Goal: Task Accomplishment & Management: Complete application form

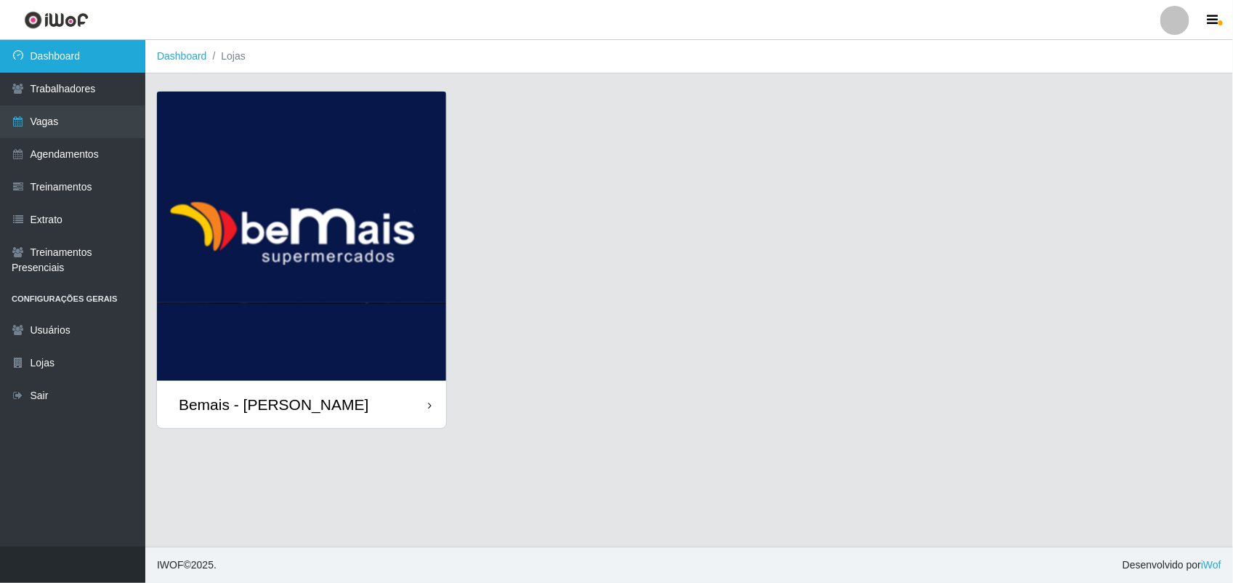
click at [106, 48] on link "Dashboard" at bounding box center [72, 56] width 145 height 33
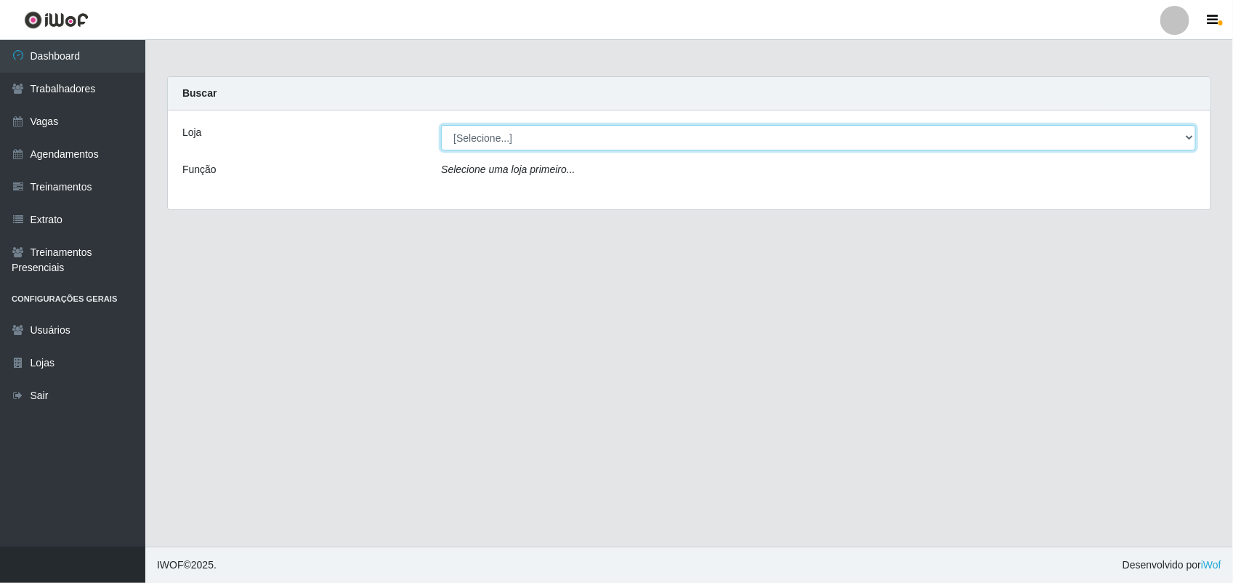
click at [511, 147] on select "[Selecione...] Bemais - Ruy Carneiro" at bounding box center [818, 137] width 755 height 25
select select "230"
click at [441, 125] on select "[Selecione...] Bemais - Ruy Carneiro" at bounding box center [818, 137] width 755 height 25
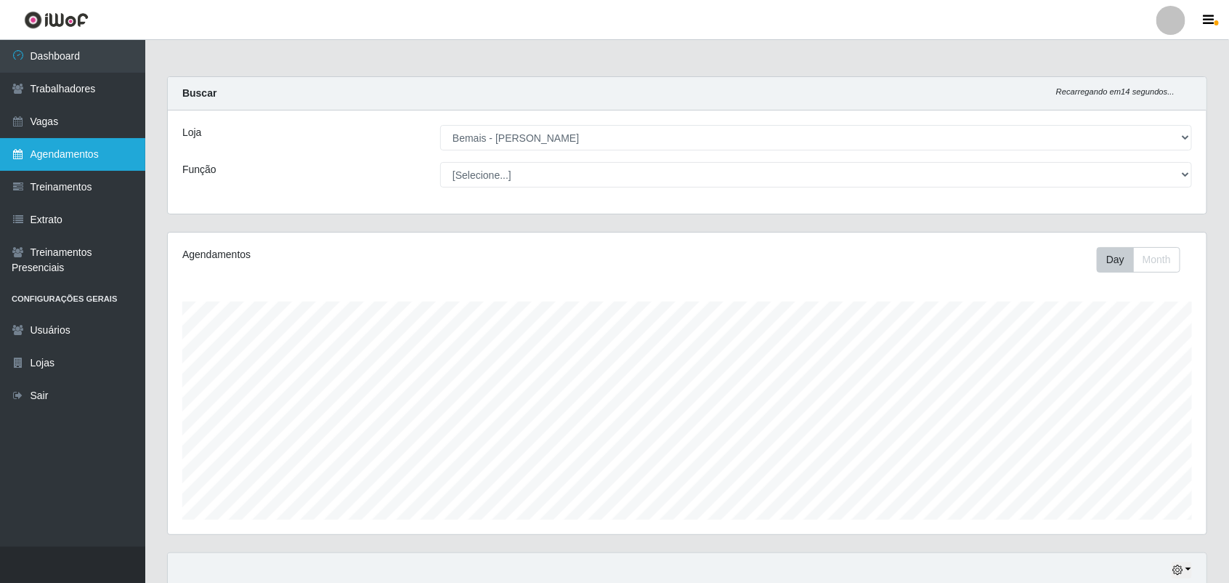
click at [89, 150] on link "Agendamentos" at bounding box center [72, 154] width 145 height 33
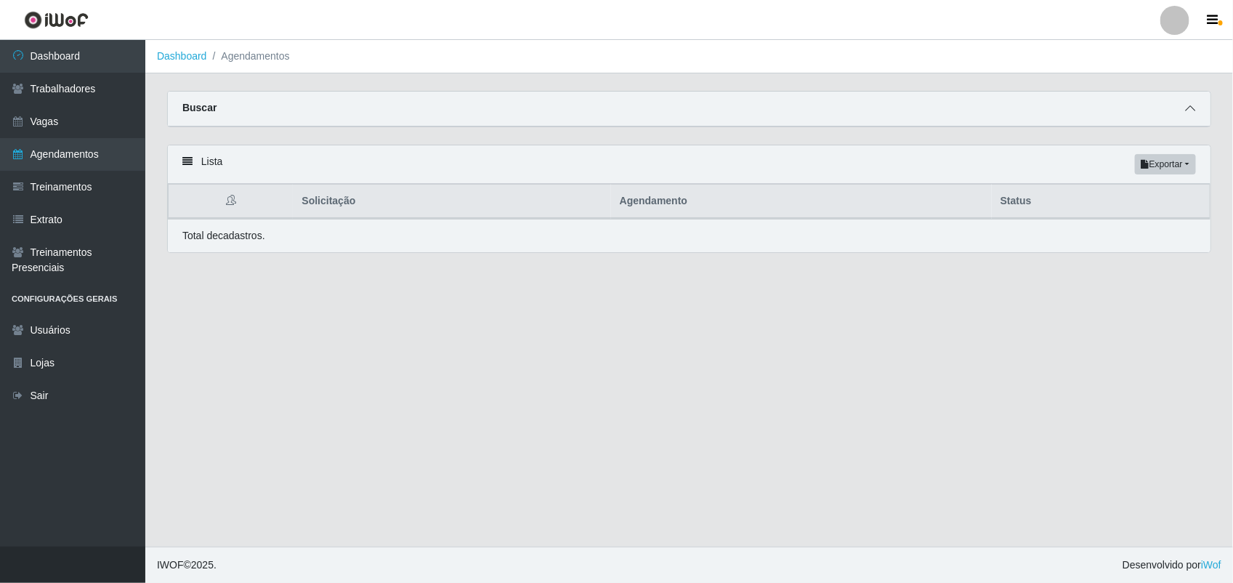
click at [1190, 105] on icon at bounding box center [1190, 108] width 10 height 10
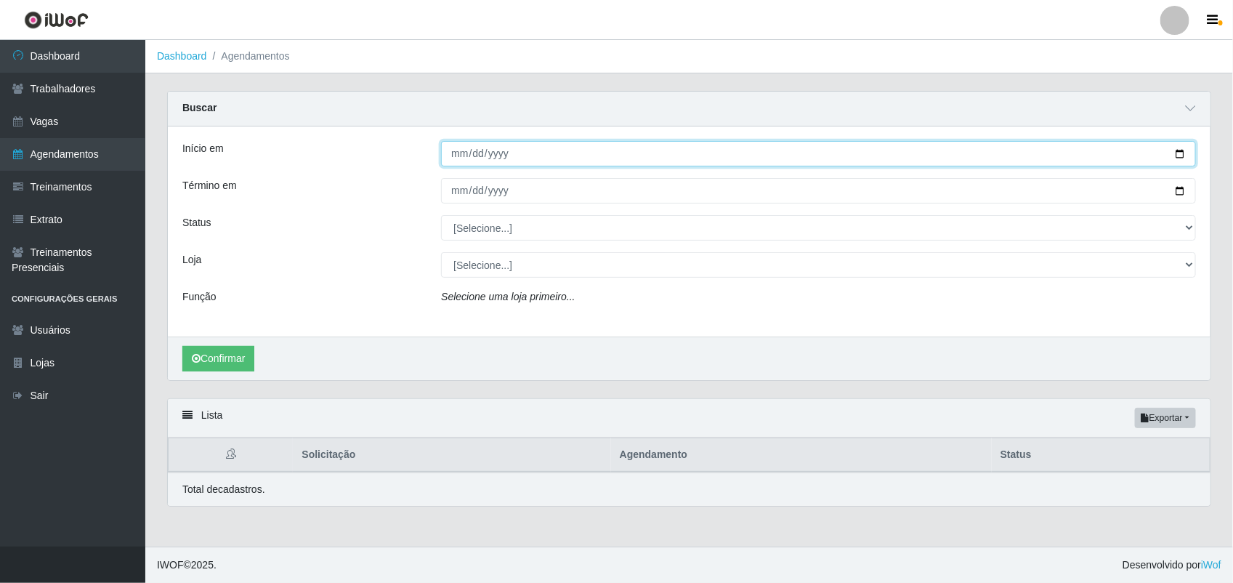
click at [458, 150] on input "Início em" at bounding box center [818, 153] width 755 height 25
click at [1184, 153] on input "Início em" at bounding box center [818, 153] width 755 height 25
type input "[DATE]"
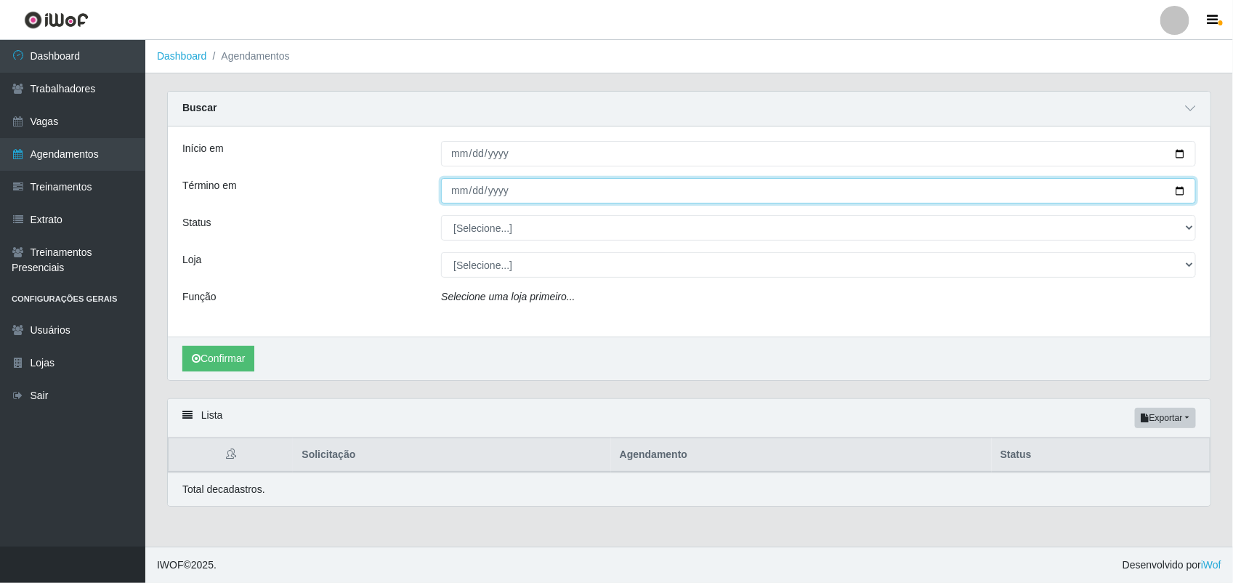
click at [458, 190] on input "Término em" at bounding box center [818, 190] width 755 height 25
type input "[DATE]"
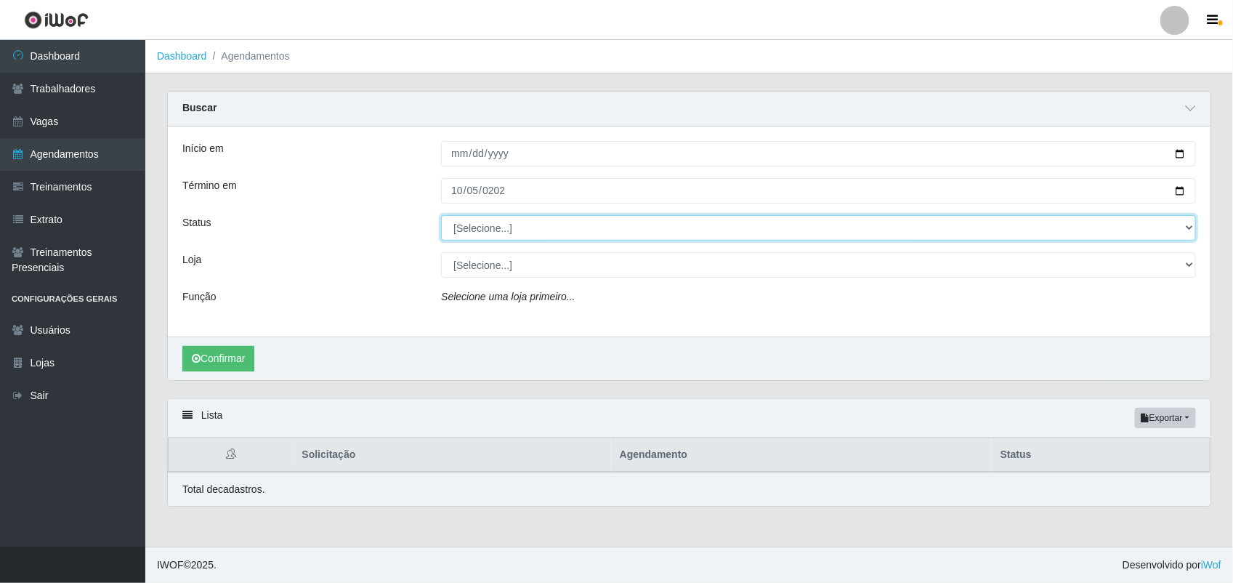
click at [578, 226] on select "[Selecione...] AGENDADO AGUARDANDO LIBERAR EM ANDAMENTO EM REVISÃO FINALIZADO C…" at bounding box center [818, 227] width 755 height 25
click at [441, 216] on select "[Selecione...] AGENDADO AGUARDANDO LIBERAR EM ANDAMENTO EM REVISÃO FINALIZADO C…" at bounding box center [818, 227] width 755 height 25
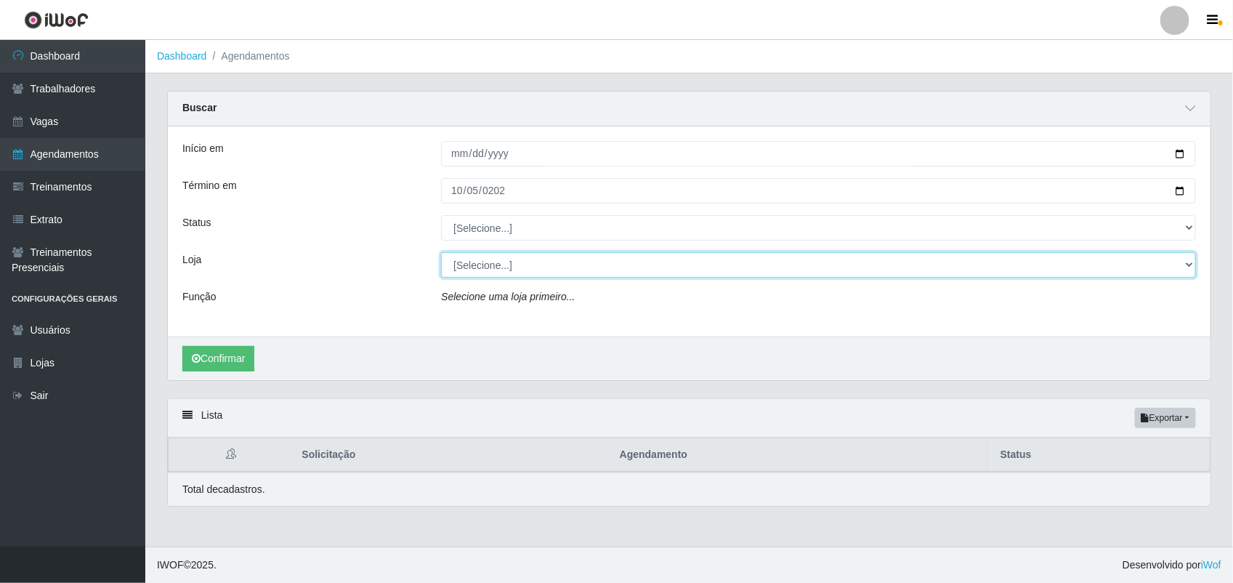
click at [553, 266] on select "[Selecione...] Bemais - Ruy Carneiro" at bounding box center [818, 264] width 755 height 25
select select "230"
click at [441, 253] on select "[Selecione...] Bemais - Ruy Carneiro" at bounding box center [818, 264] width 755 height 25
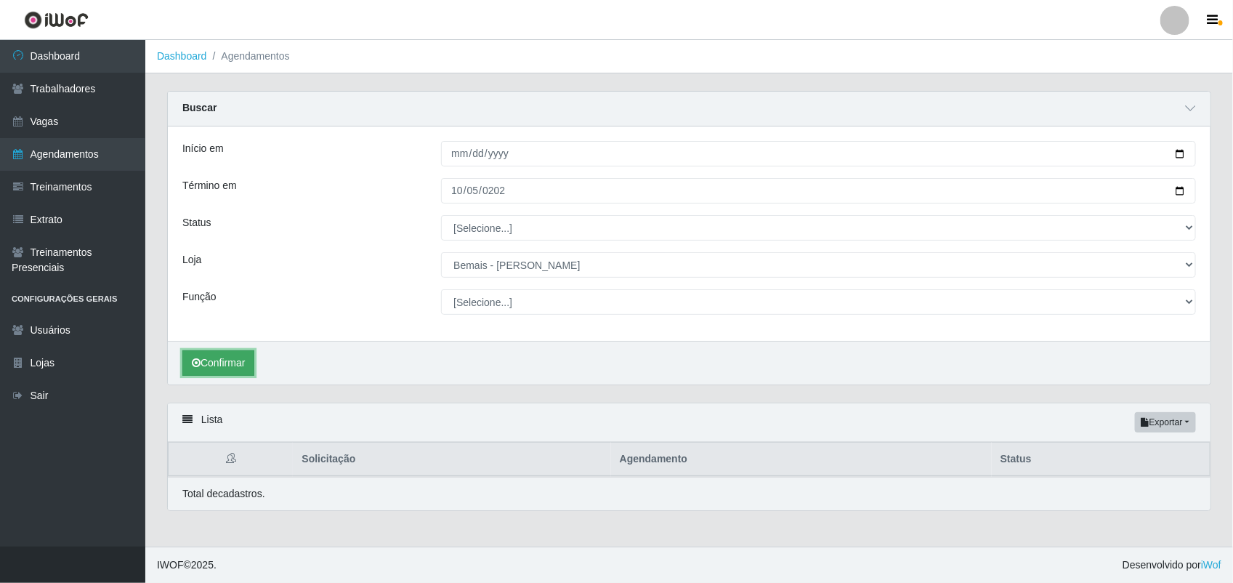
click at [192, 368] on icon "submit" at bounding box center [196, 362] width 9 height 10
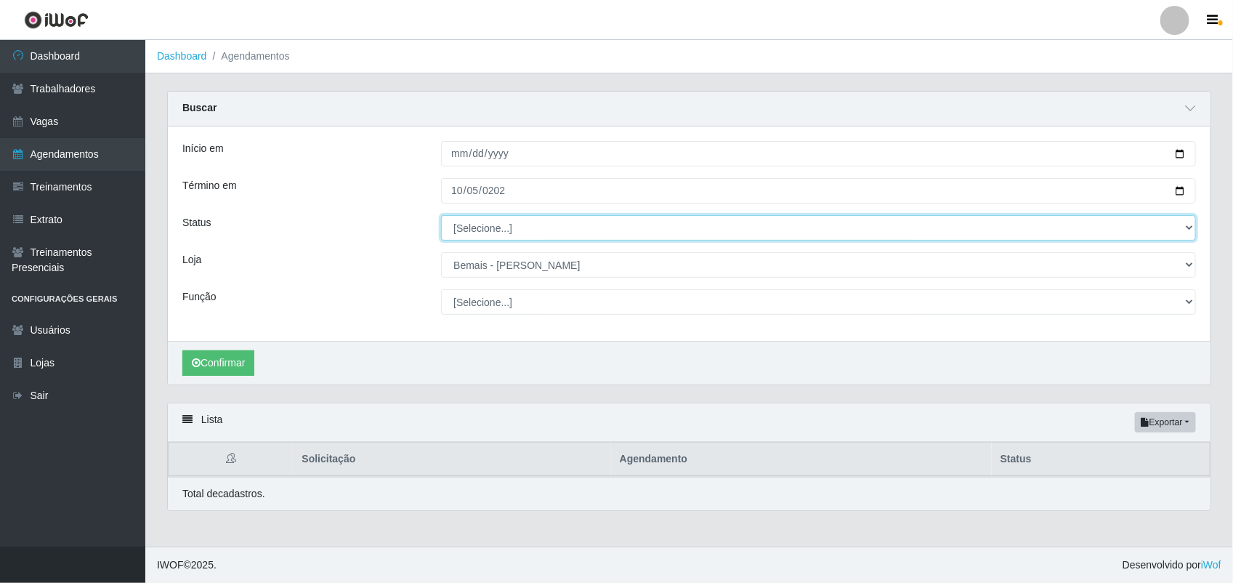
click at [477, 227] on select "[Selecione...] AGENDADO AGUARDANDO LIBERAR EM ANDAMENTO EM REVISÃO FINALIZADO C…" at bounding box center [818, 227] width 755 height 25
select select "AGENDADO"
click at [441, 216] on select "[Selecione...] AGENDADO AGUARDANDO LIBERAR EM ANDAMENTO EM REVISÃO FINALIZADO C…" at bounding box center [818, 227] width 755 height 25
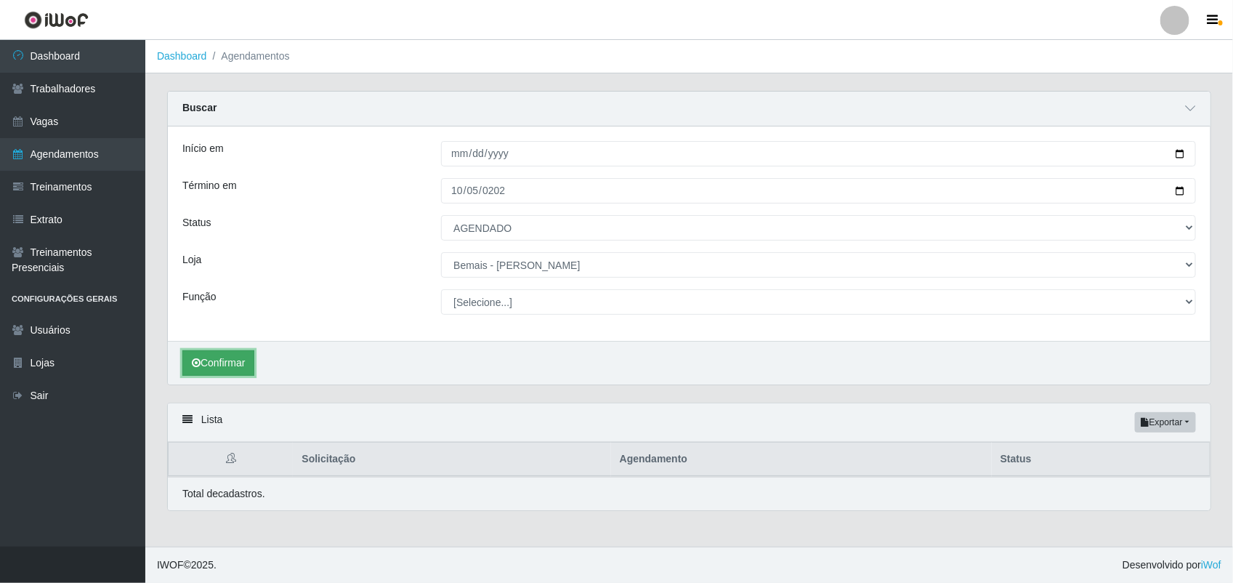
drag, startPoint x: 229, startPoint y: 378, endPoint x: 219, endPoint y: 375, distance: 9.9
click at [227, 378] on div "Confirmar" at bounding box center [689, 363] width 1043 height 44
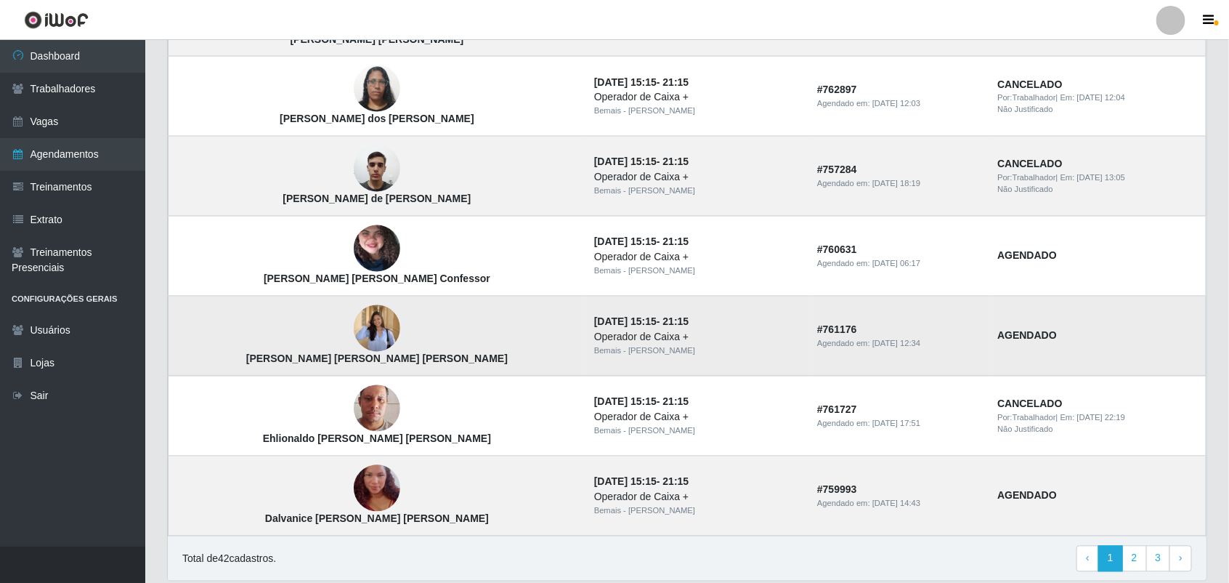
scroll to position [1181, 0]
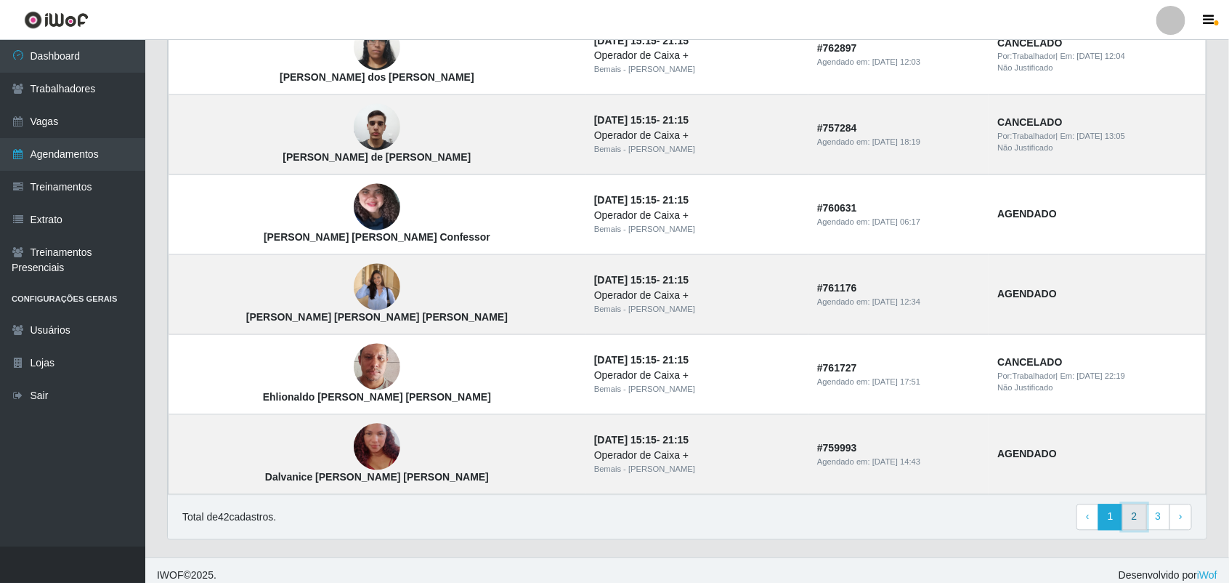
click at [1128, 529] on link "2" at bounding box center [1135, 517] width 25 height 26
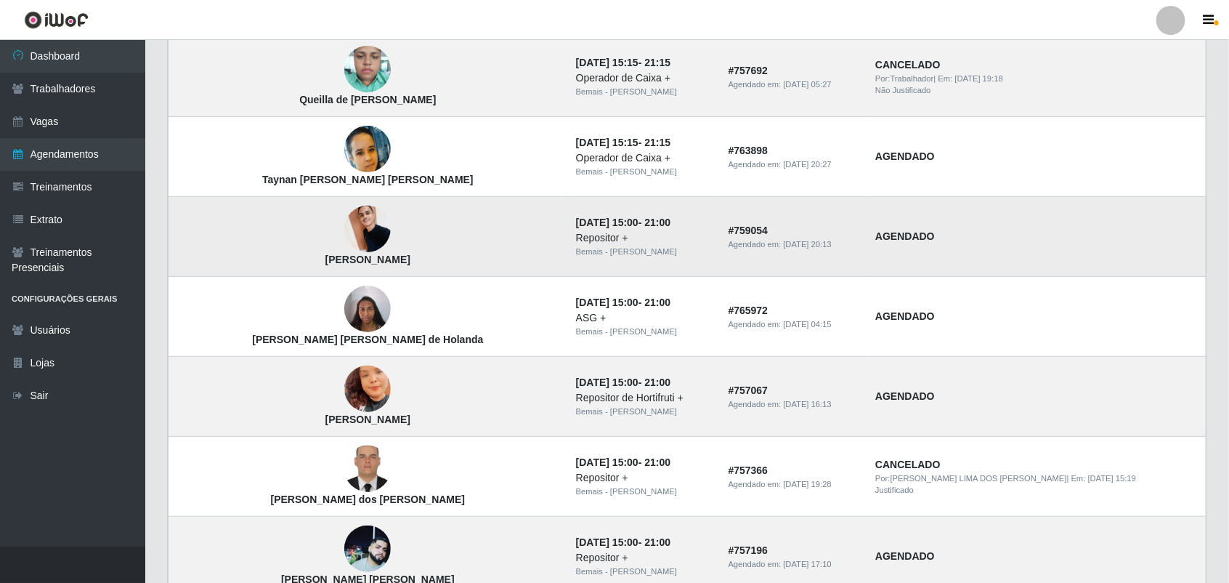
scroll to position [272, 0]
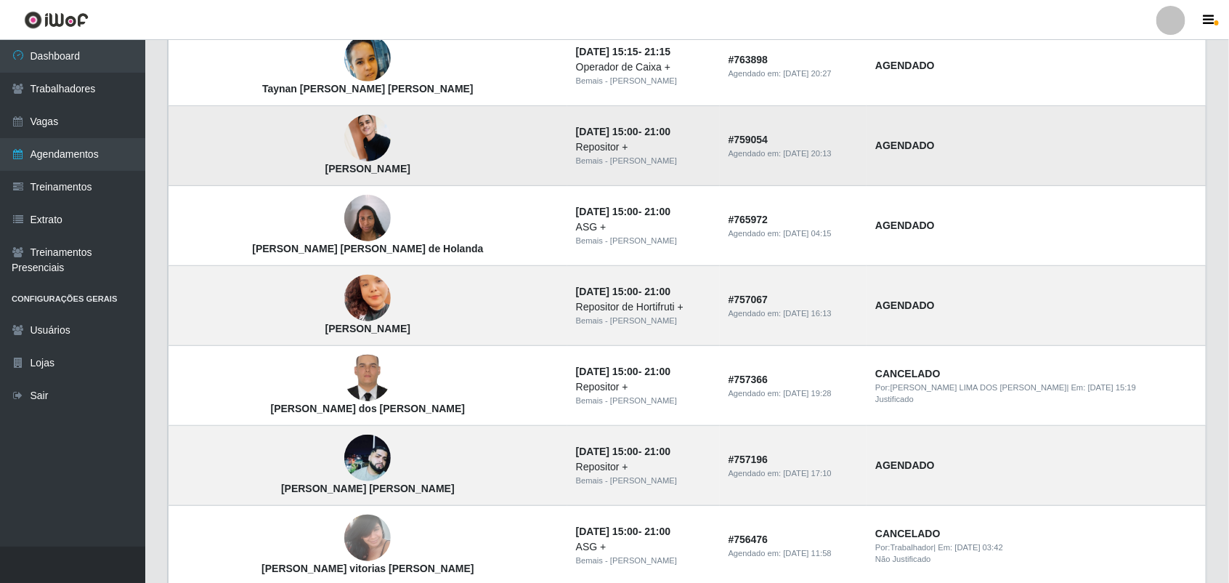
click at [344, 132] on img at bounding box center [367, 139] width 46 height 62
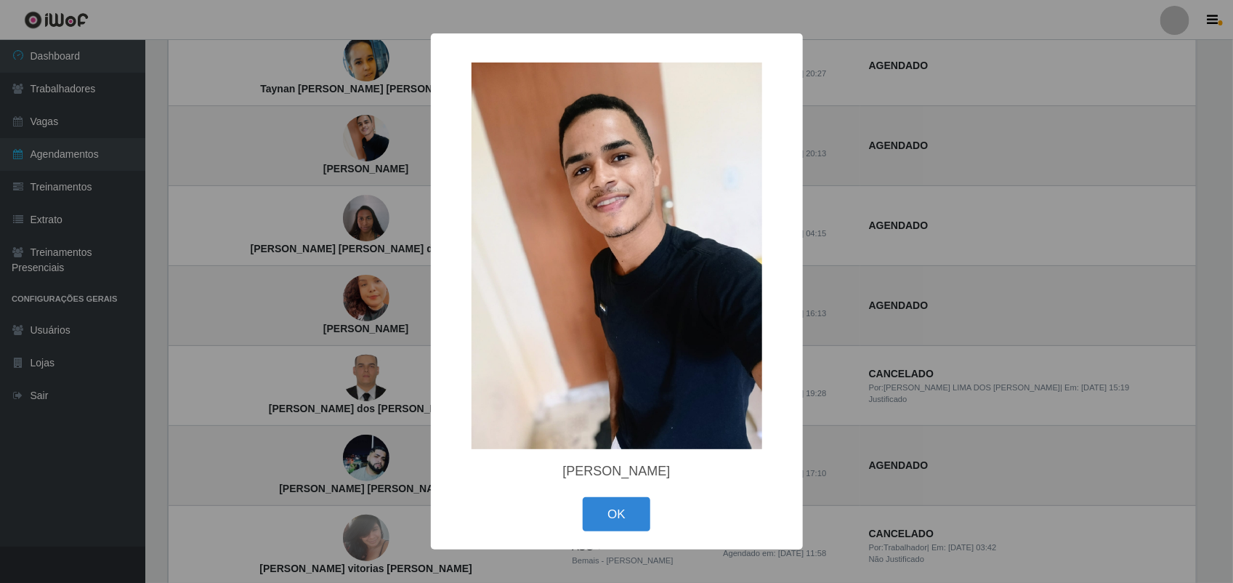
click at [339, 146] on div "× Henrique minervino Araújo OK Cancel" at bounding box center [616, 291] width 1233 height 583
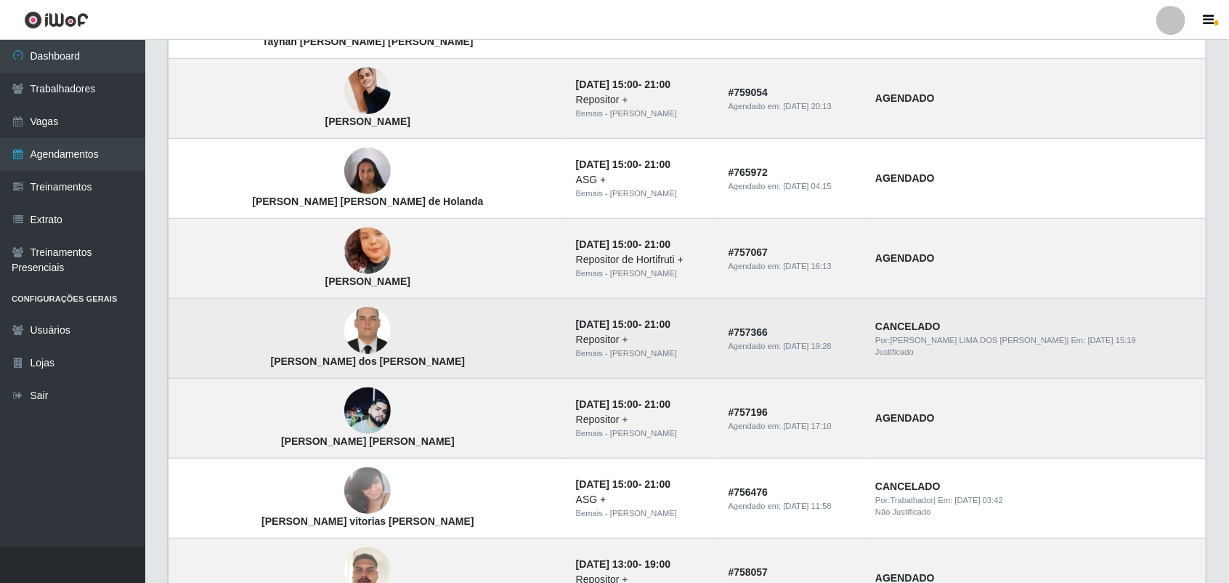
scroll to position [363, 0]
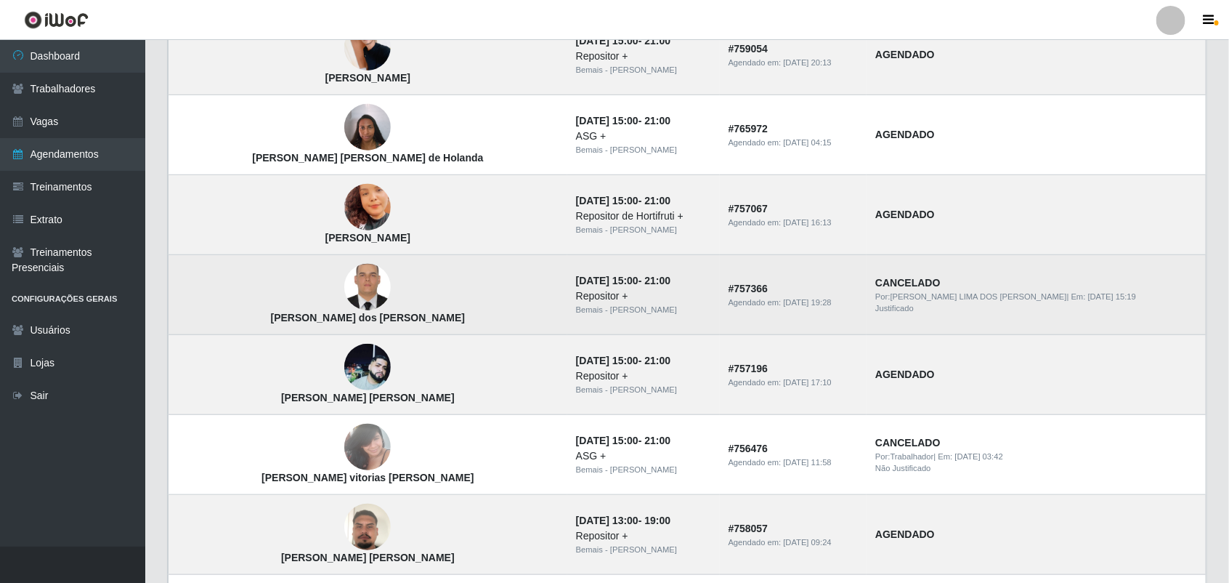
click at [344, 285] on img at bounding box center [367, 287] width 46 height 62
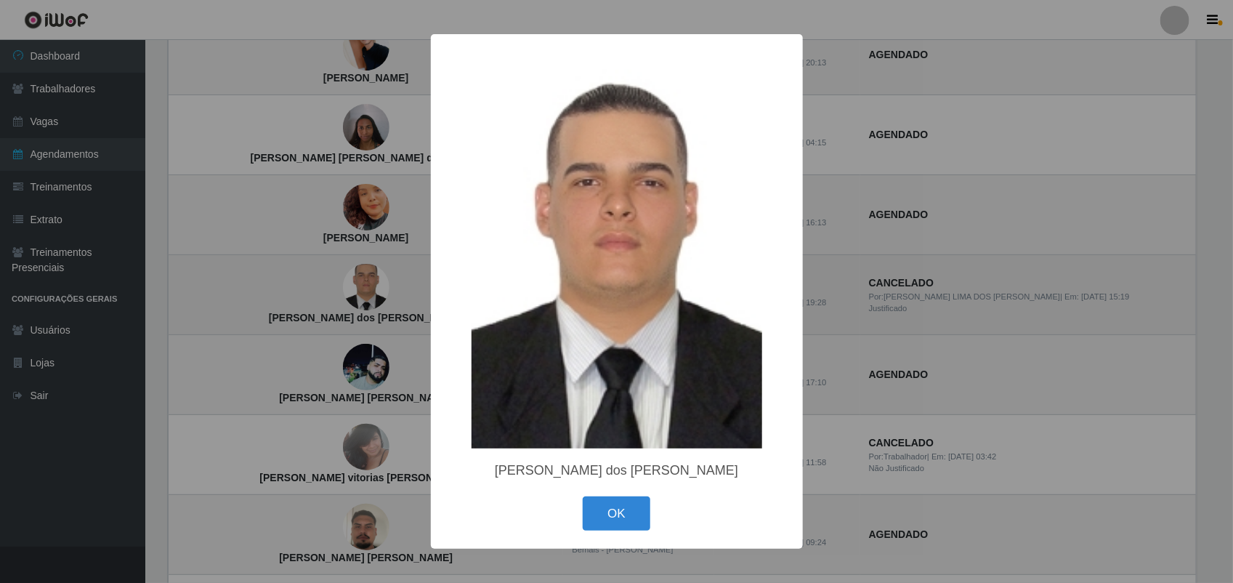
click at [324, 286] on div "× Ewerton florencio dos santos OK Cancel" at bounding box center [616, 291] width 1233 height 583
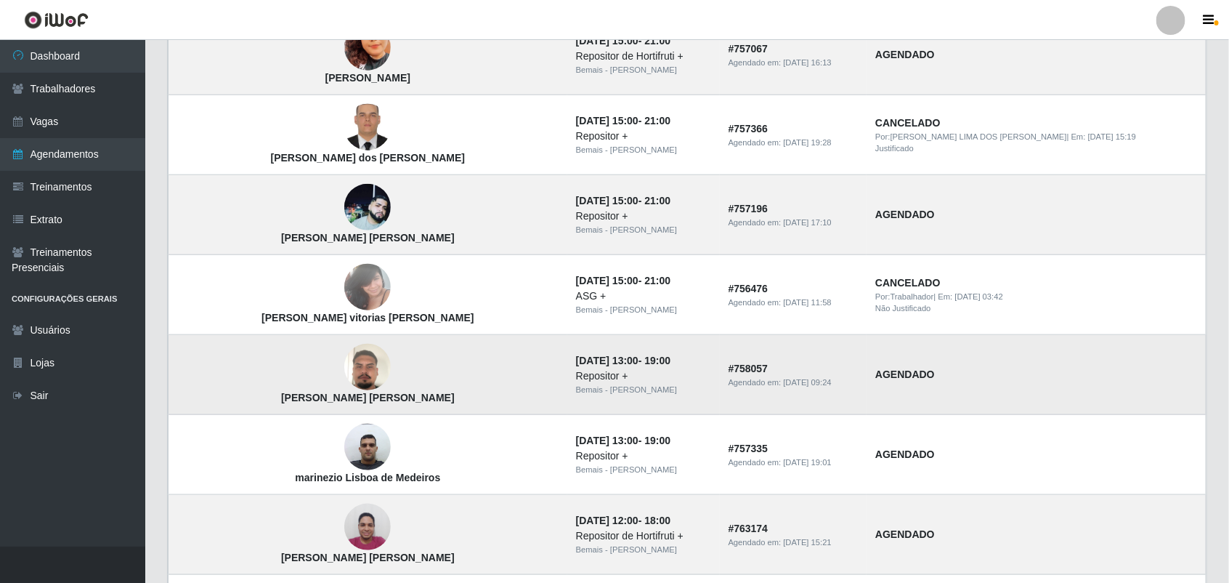
scroll to position [545, 0]
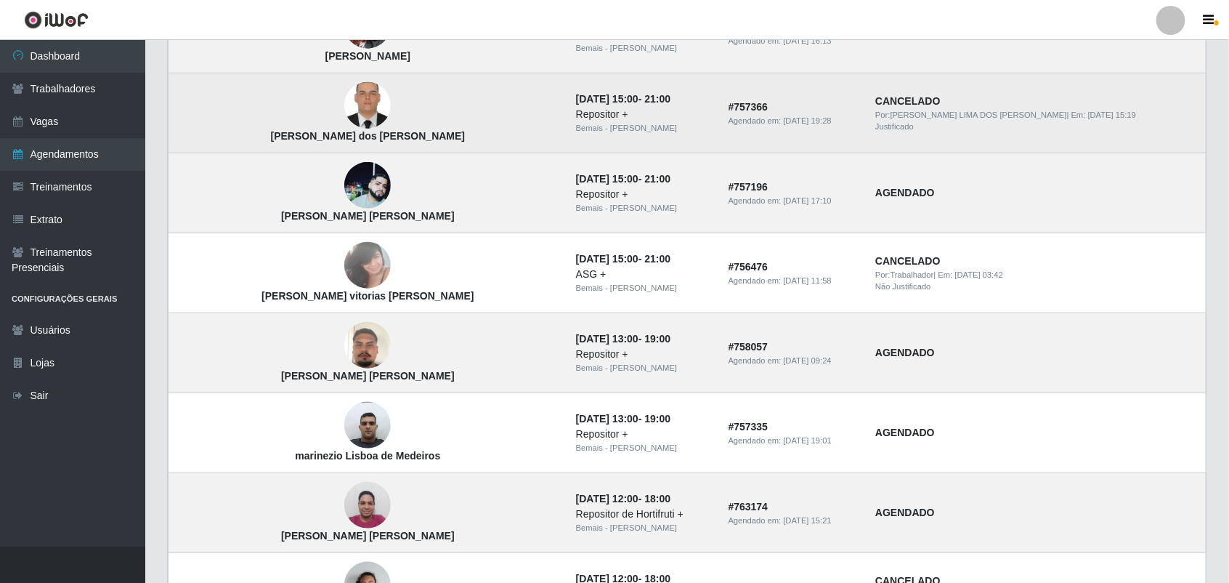
click at [317, 84] on td "Ewerton florencio dos santos" at bounding box center [368, 113] width 399 height 80
drag, startPoint x: 317, startPoint y: 84, endPoint x: 317, endPoint y: 115, distance: 30.5
click at [344, 115] on img at bounding box center [367, 106] width 46 height 62
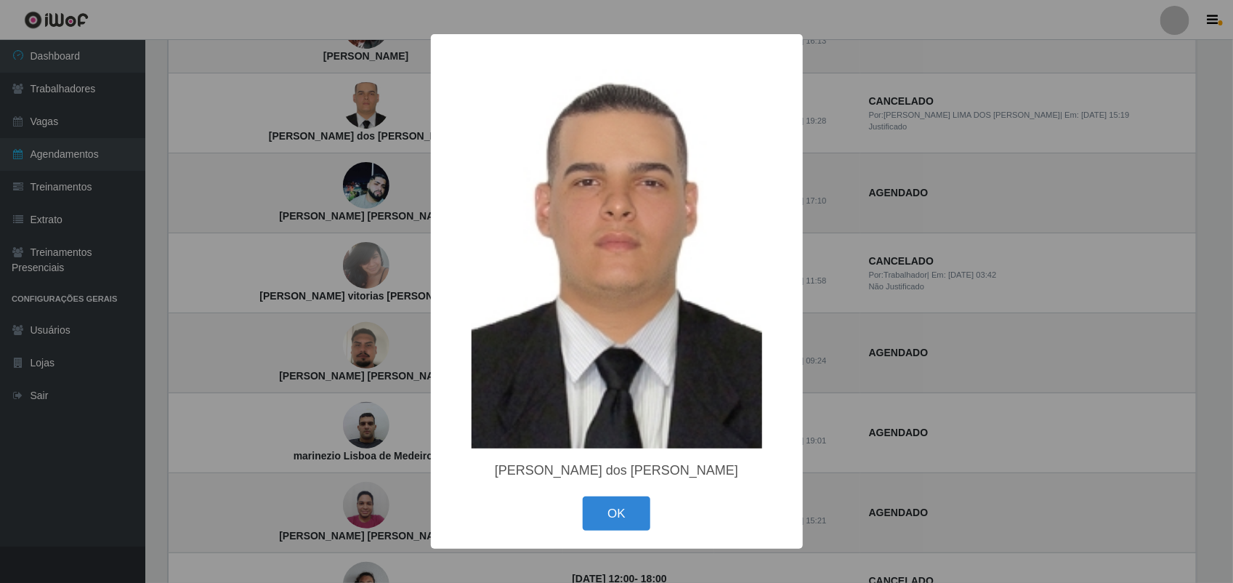
click at [336, 146] on div "× Ewerton florencio dos santos OK Cancel" at bounding box center [616, 291] width 1233 height 583
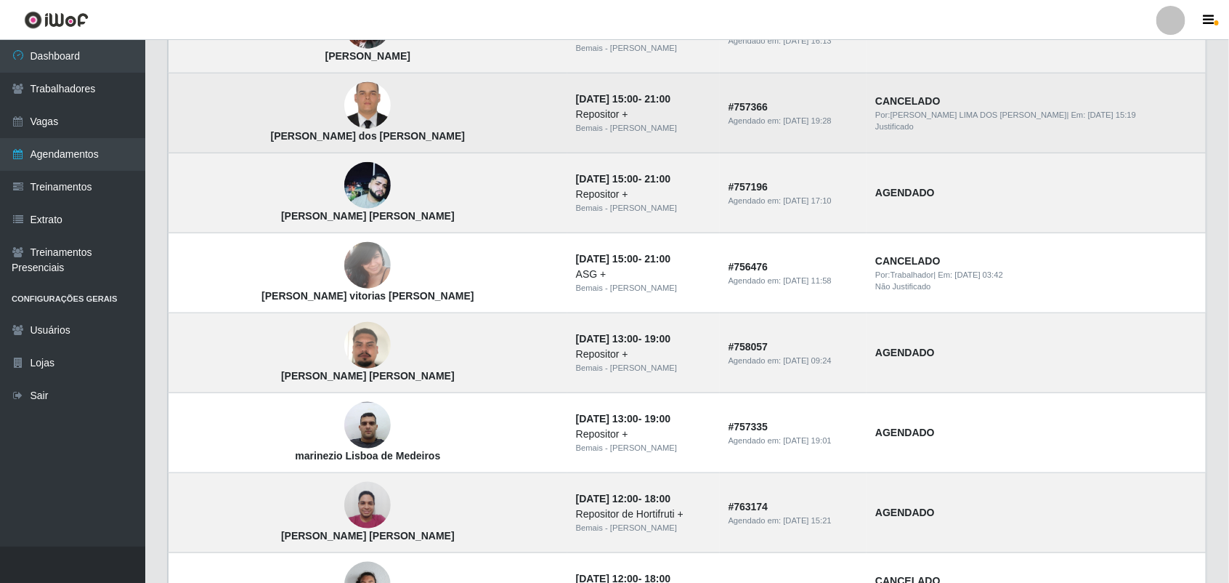
click at [344, 102] on img at bounding box center [367, 106] width 46 height 62
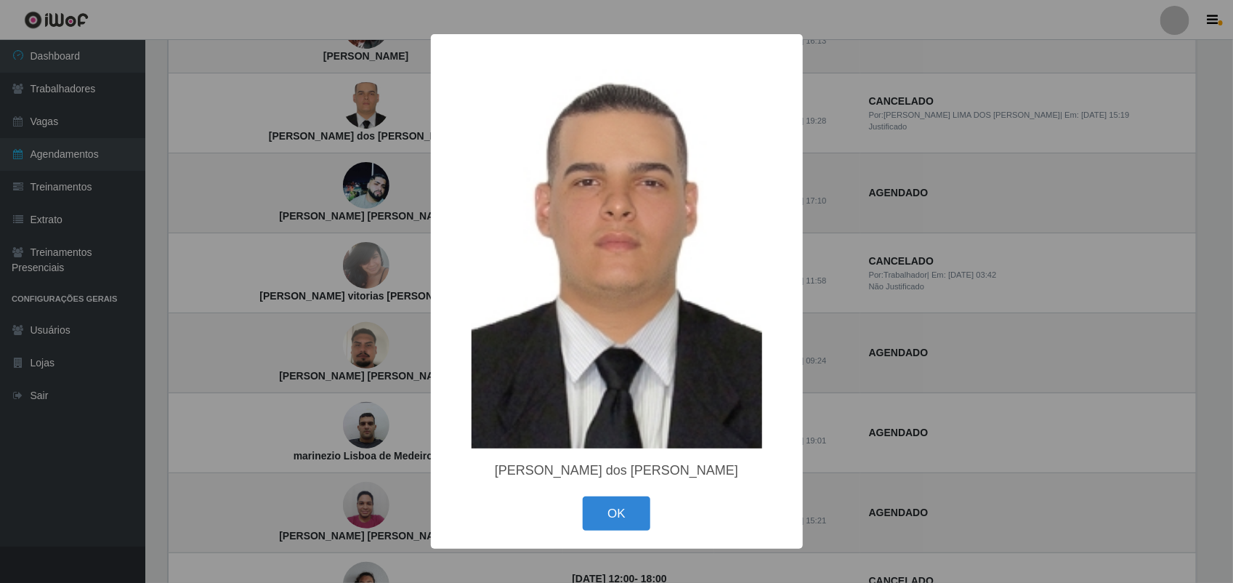
click at [876, 243] on div "× Ewerton florencio dos santos OK Cancel" at bounding box center [616, 291] width 1233 height 583
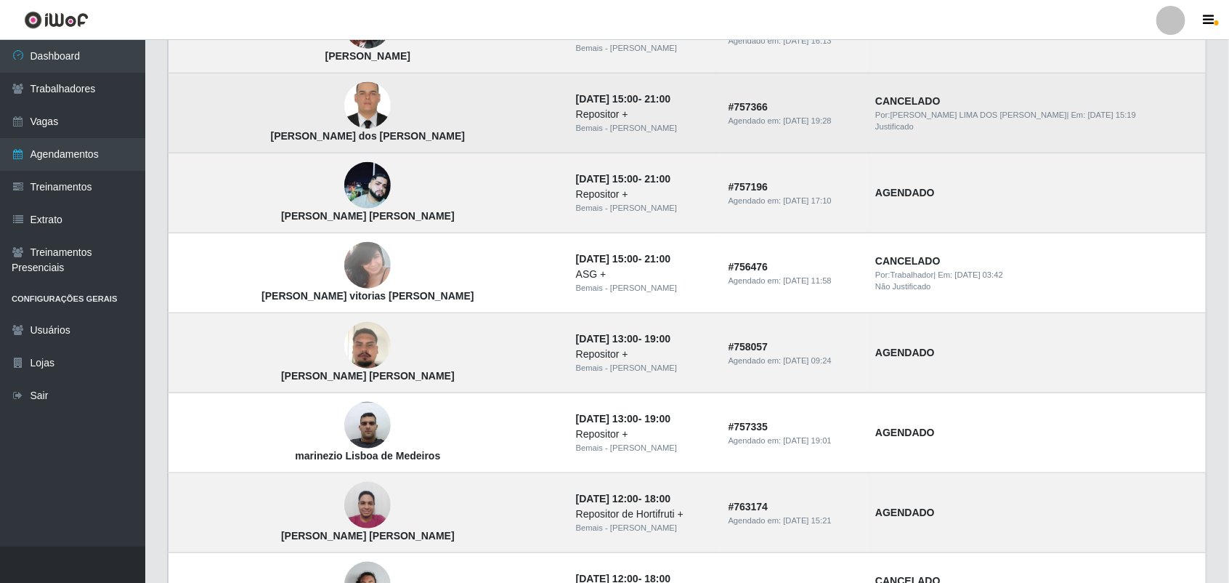
click at [344, 105] on img at bounding box center [367, 106] width 46 height 62
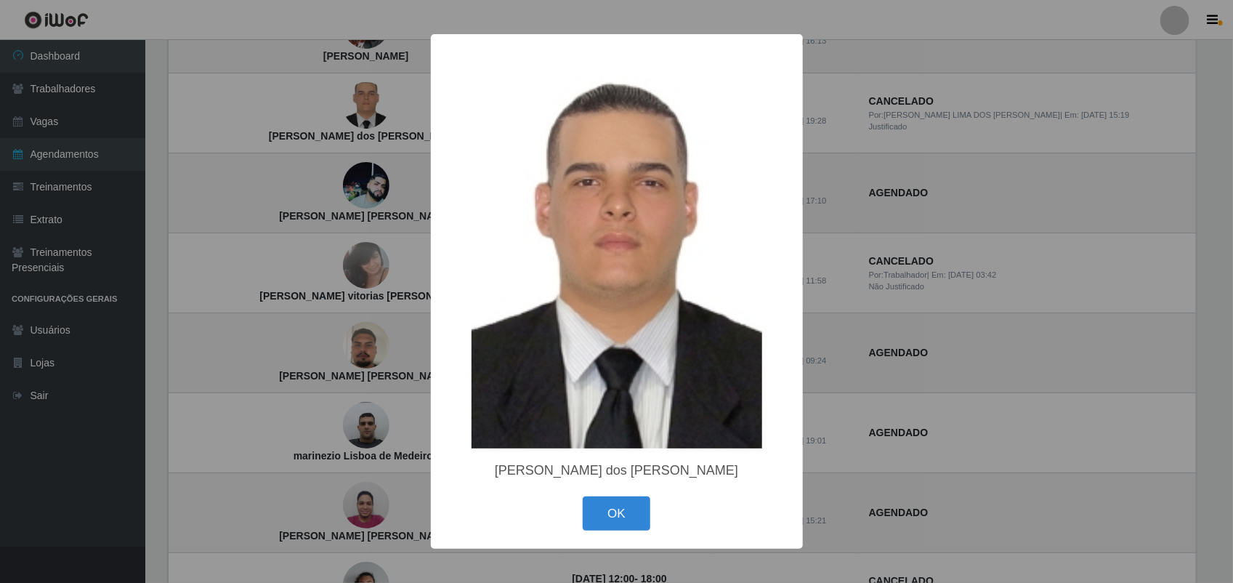
click at [371, 158] on div "× Ewerton florencio dos santos OK Cancel" at bounding box center [616, 291] width 1233 height 583
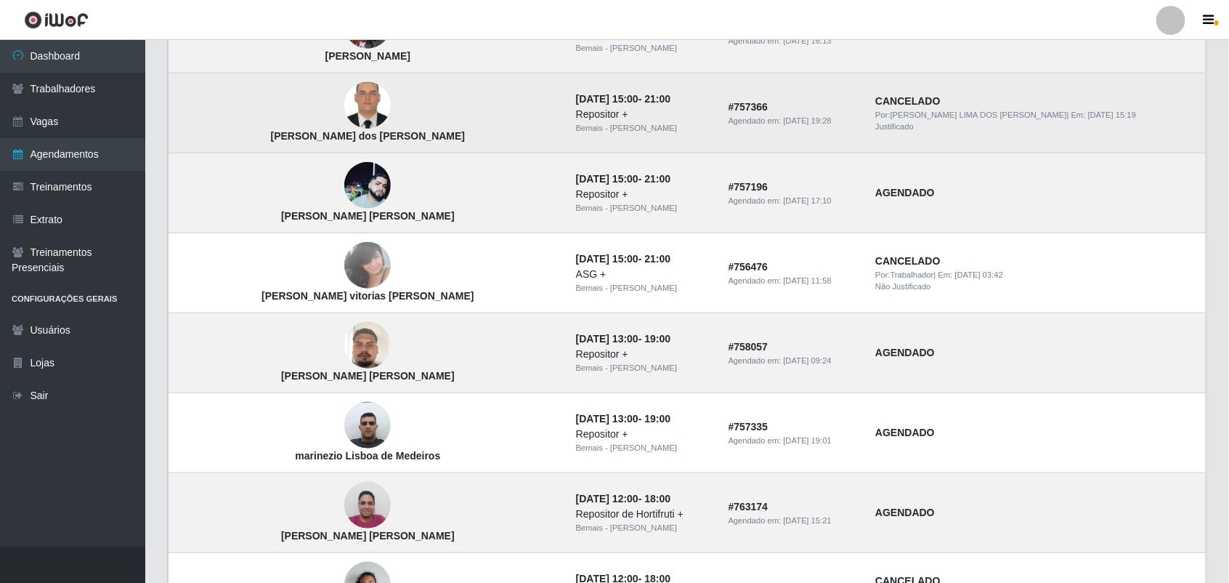
click at [344, 98] on img at bounding box center [367, 106] width 46 height 62
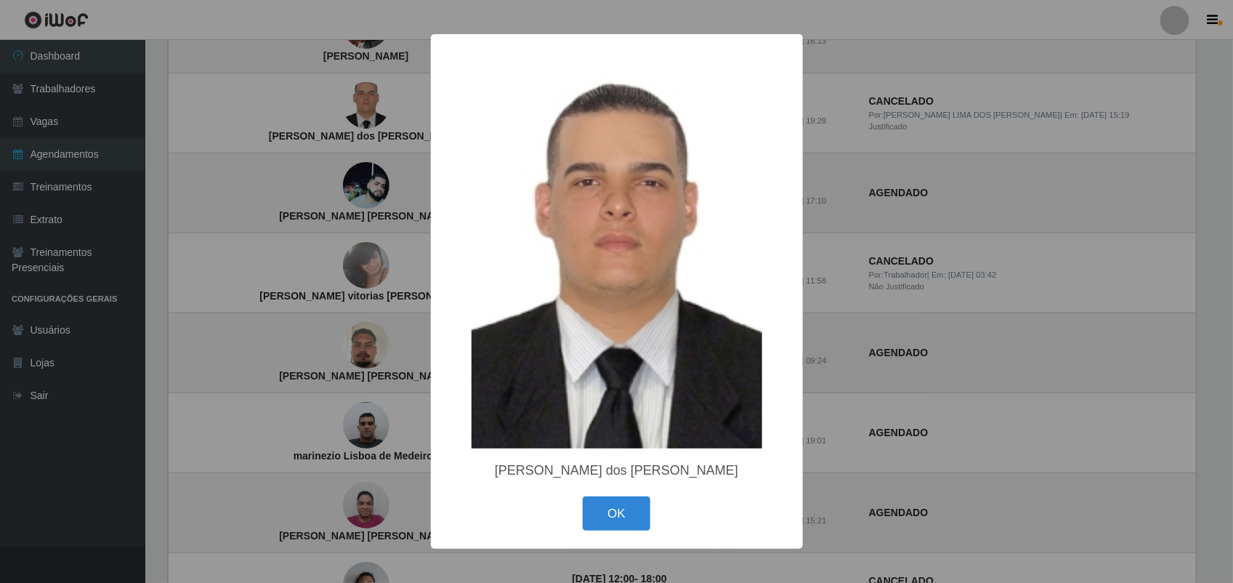
click at [365, 277] on div "× Ewerton florencio dos santos OK Cancel" at bounding box center [616, 291] width 1233 height 583
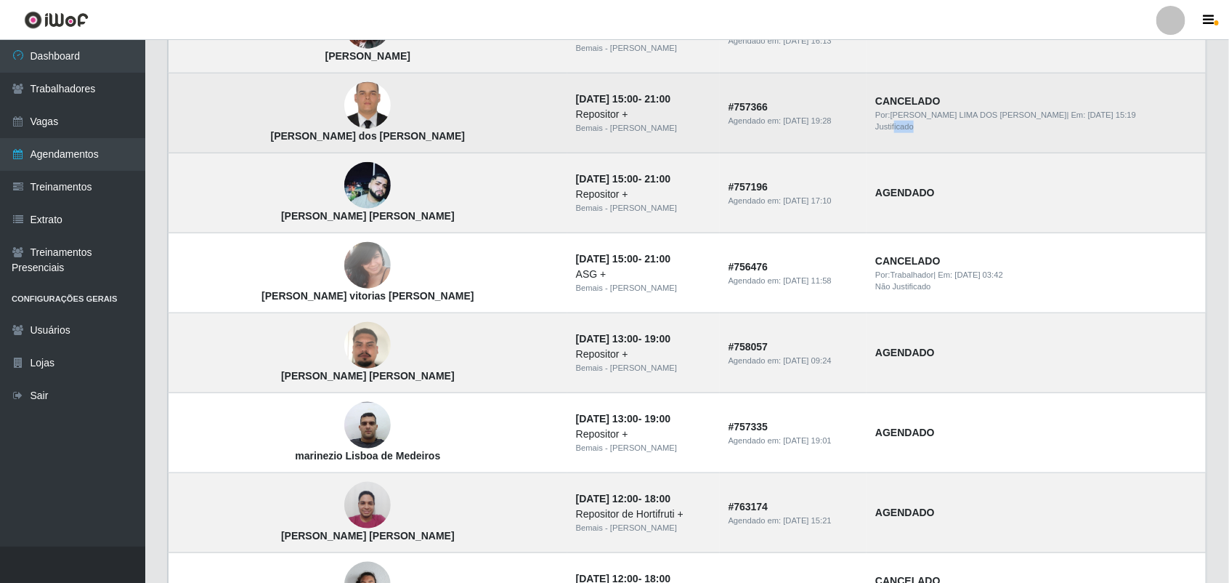
drag, startPoint x: 876, startPoint y: 122, endPoint x: 966, endPoint y: 131, distance: 90.5
click at [966, 131] on div "Justificado" at bounding box center [1036, 127] width 322 height 12
drag, startPoint x: 966, startPoint y: 131, endPoint x: 894, endPoint y: 118, distance: 73.0
click at [895, 118] on span "Por: THIAGO LACERDA LIMA DOS SANTOS" at bounding box center [971, 114] width 192 height 9
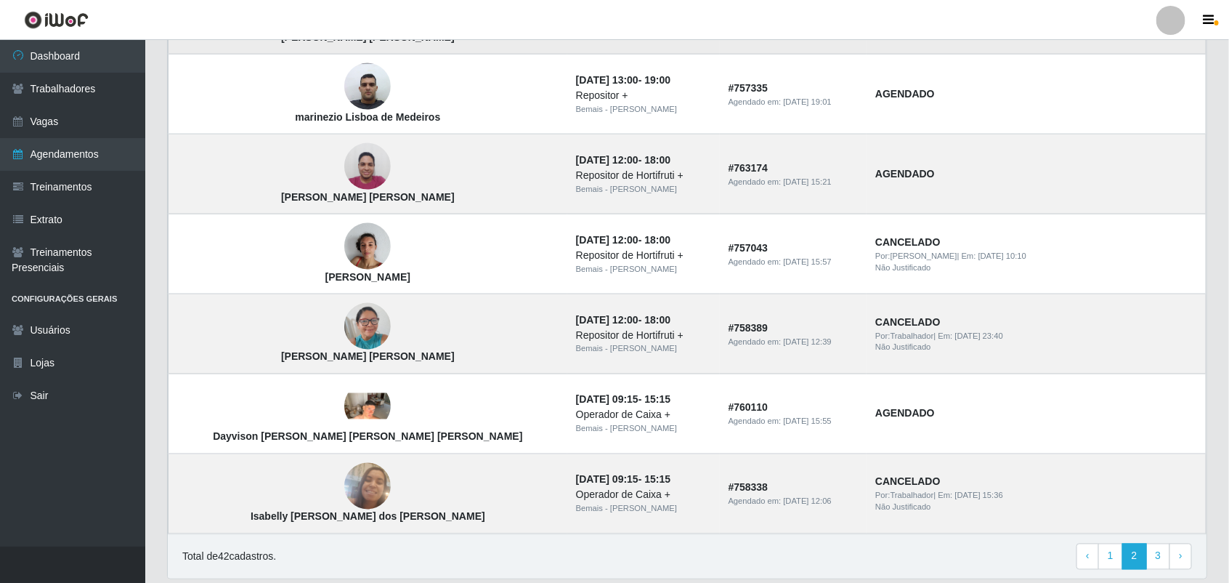
scroll to position [908, 0]
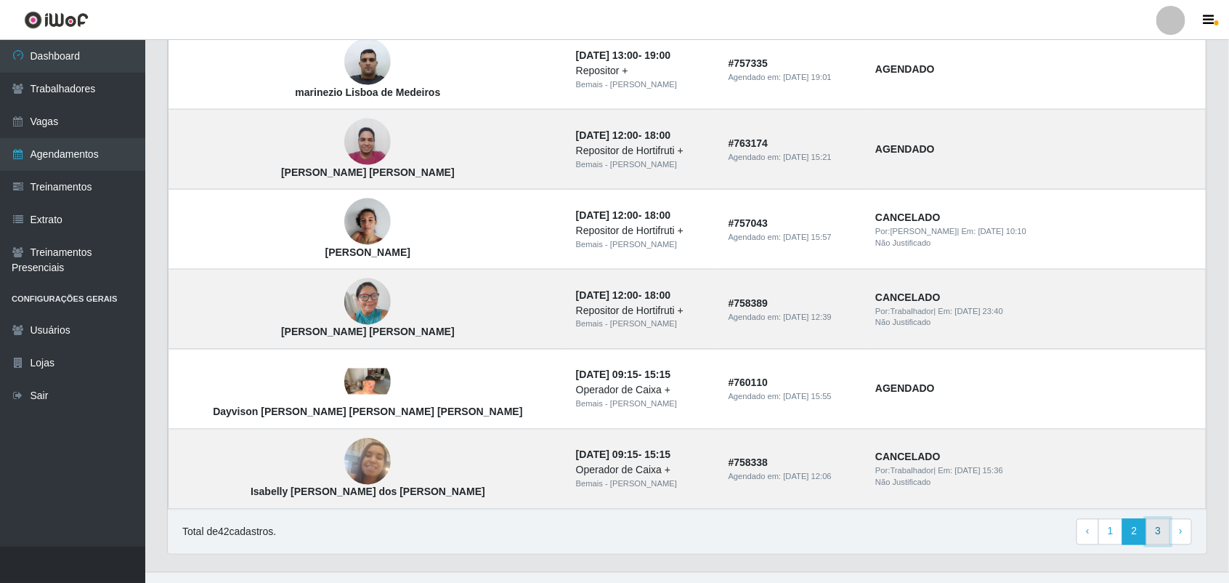
click at [1155, 541] on link "3" at bounding box center [1158, 532] width 25 height 26
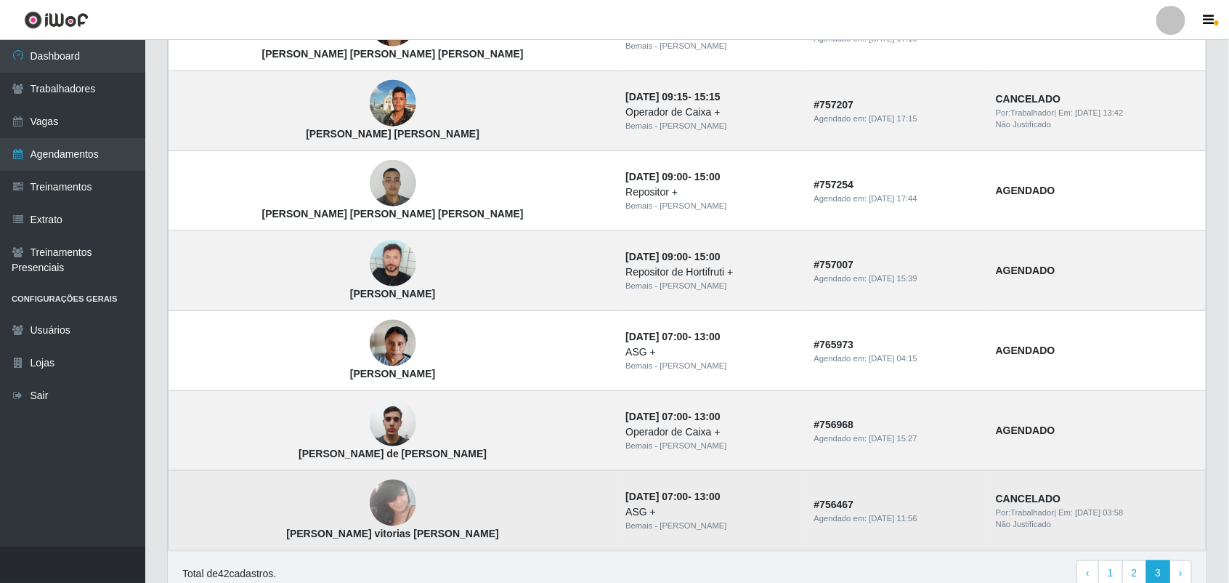
scroll to position [697, 0]
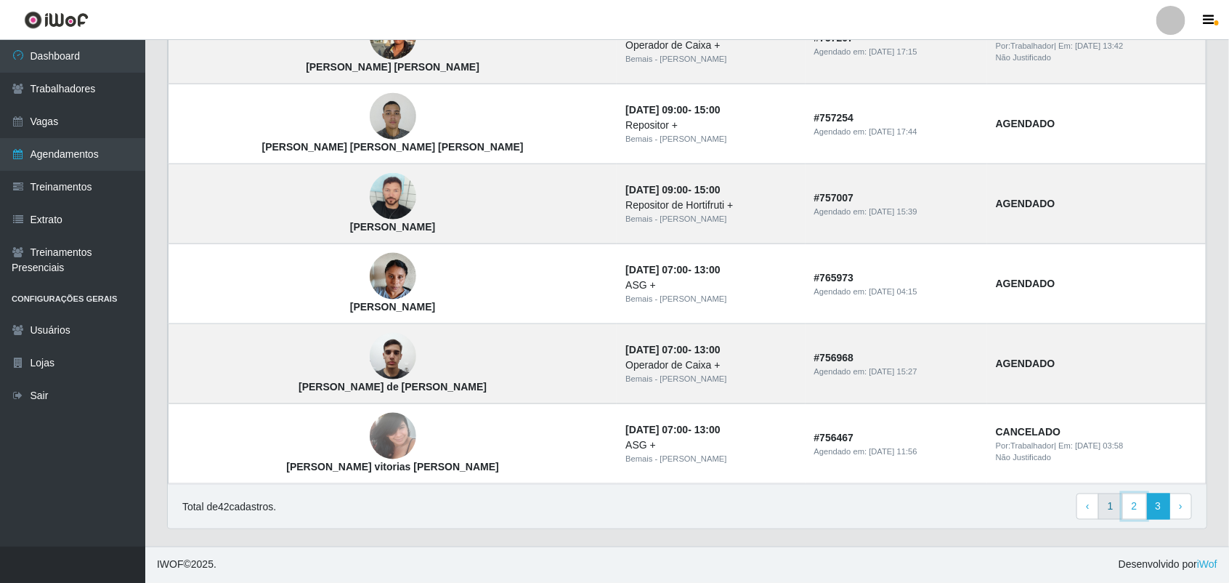
click at [1120, 503] on ul "‹ Previous 1 2 3 › Next" at bounding box center [1135, 506] width 116 height 26
click at [1130, 506] on link "2" at bounding box center [1135, 506] width 25 height 26
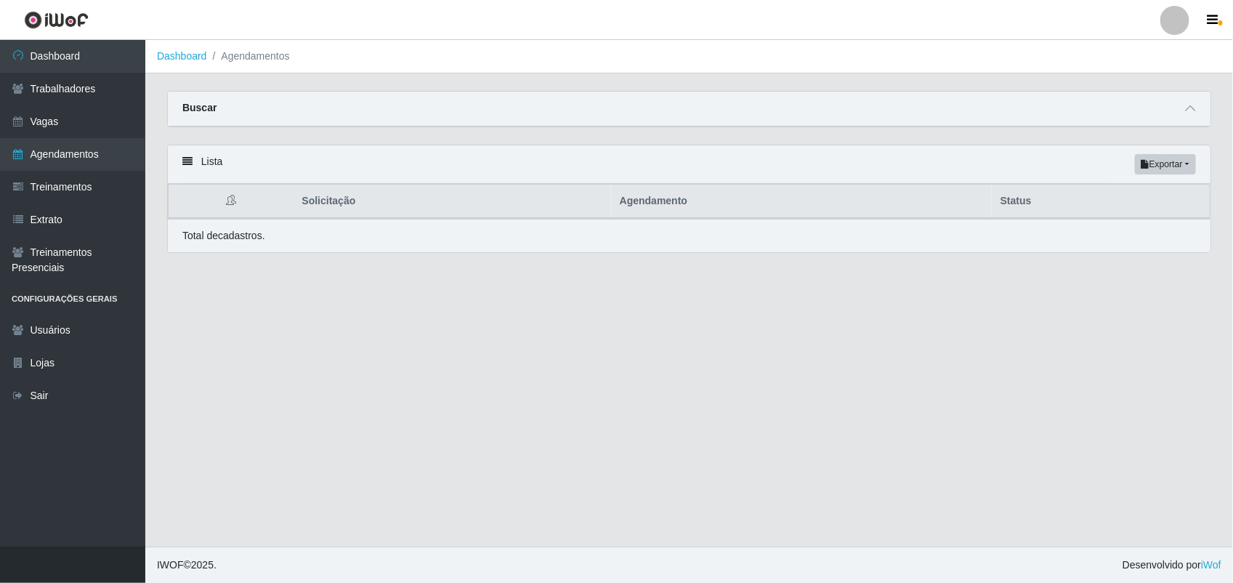
click at [496, 156] on div "Lista Exportar PDF Excel" at bounding box center [689, 164] width 1043 height 39
click at [542, 235] on div "Total de cadastros." at bounding box center [689, 235] width 1014 height 15
drag, startPoint x: 754, startPoint y: 292, endPoint x: 1018, endPoint y: 410, distance: 289.1
click at [768, 300] on main "Dashboard Agendamentos Carregando... Buscar Início em [DATE] Término em [DATE] …" at bounding box center [689, 293] width 1088 height 506
click at [1232, 443] on html "Perfil Alterar Senha Sair Dashboard Trabalhadores Vagas Agendamentos Treinament…" at bounding box center [616, 291] width 1233 height 583
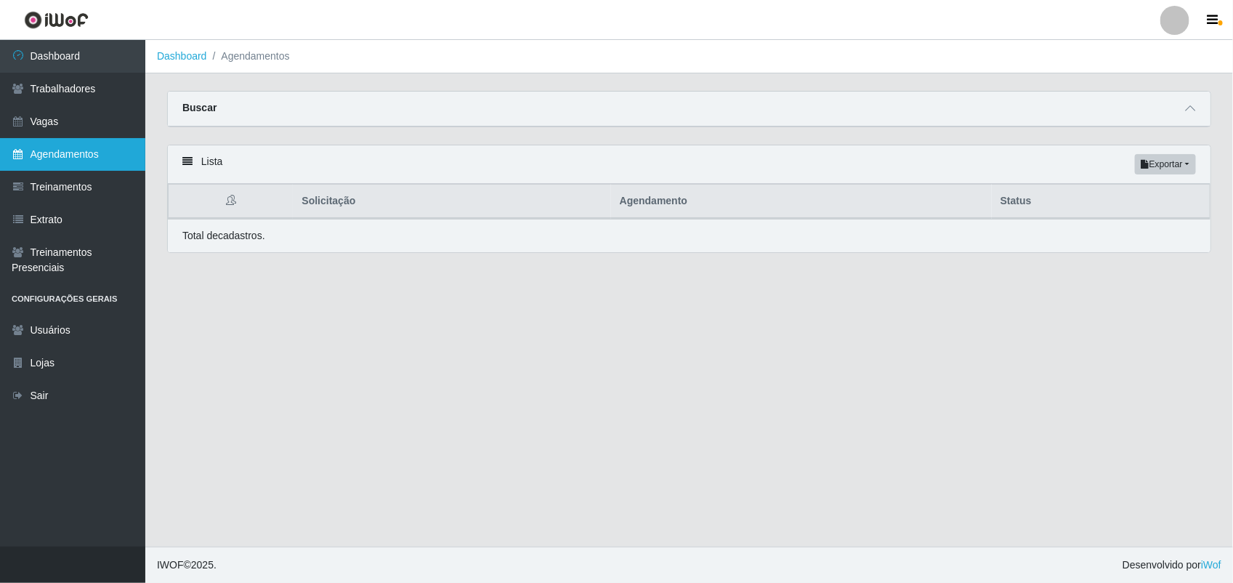
click at [62, 169] on link "Agendamentos" at bounding box center [72, 154] width 145 height 33
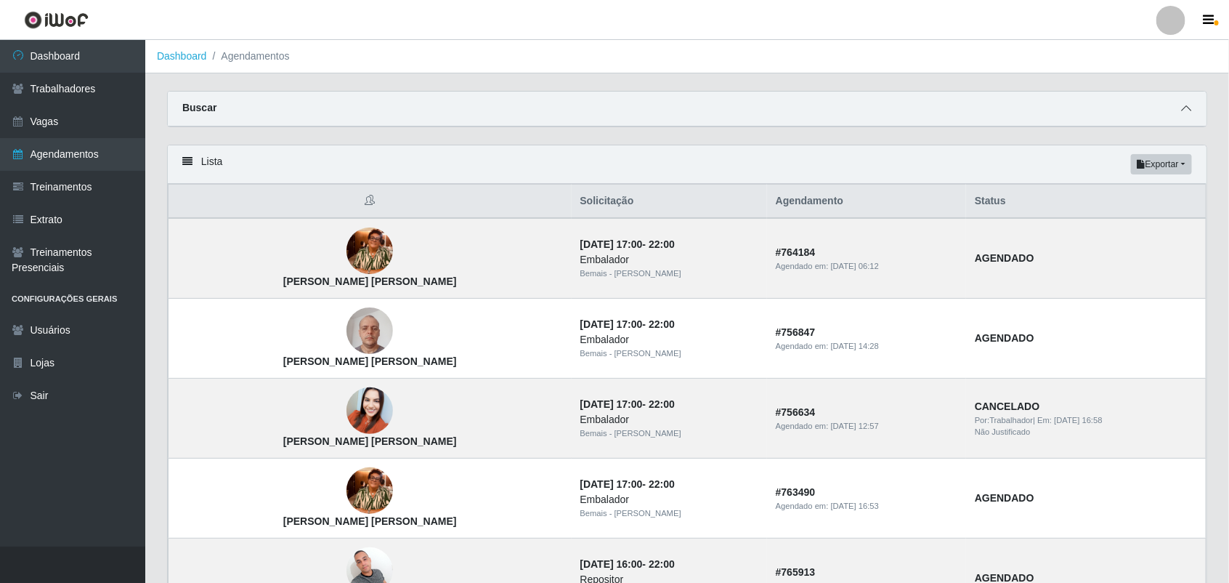
drag, startPoint x: 1188, startPoint y: 110, endPoint x: 1178, endPoint y: 110, distance: 9.4
click at [1186, 110] on icon at bounding box center [1186, 108] width 10 height 10
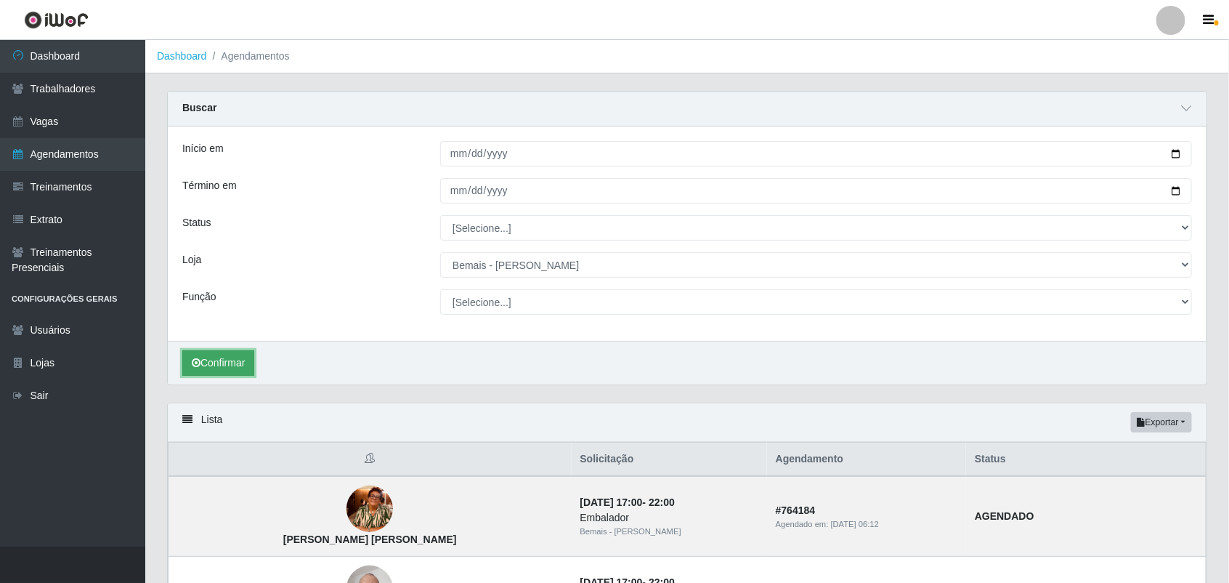
click at [223, 367] on button "Confirmar" at bounding box center [218, 362] width 72 height 25
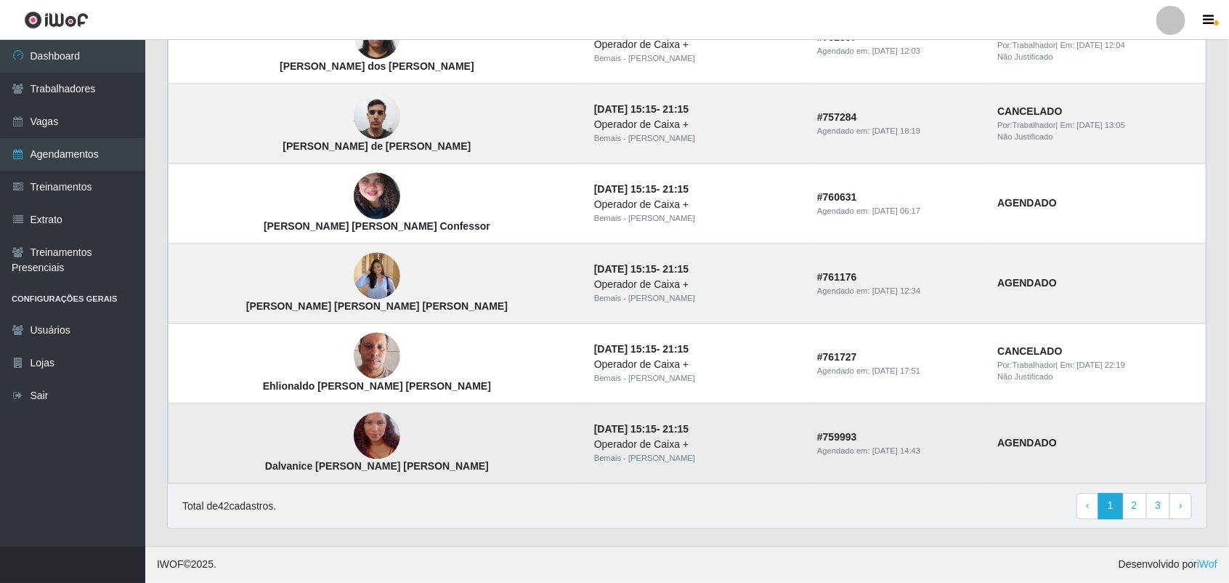
scroll to position [1196, 0]
click at [1137, 512] on link "2" at bounding box center [1135, 506] width 25 height 26
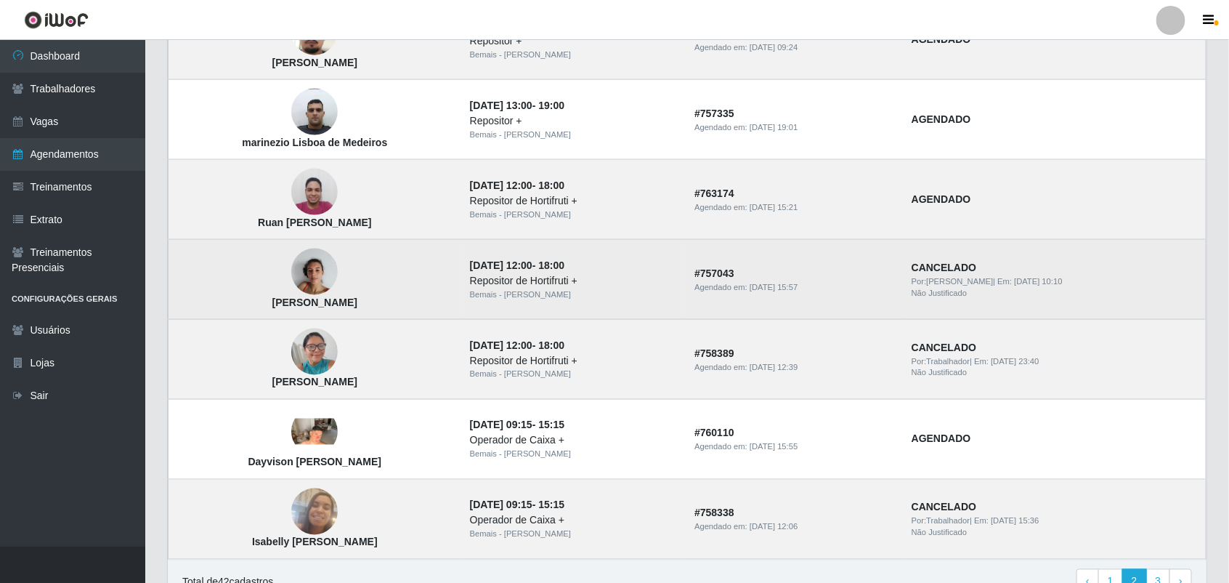
scroll to position [908, 0]
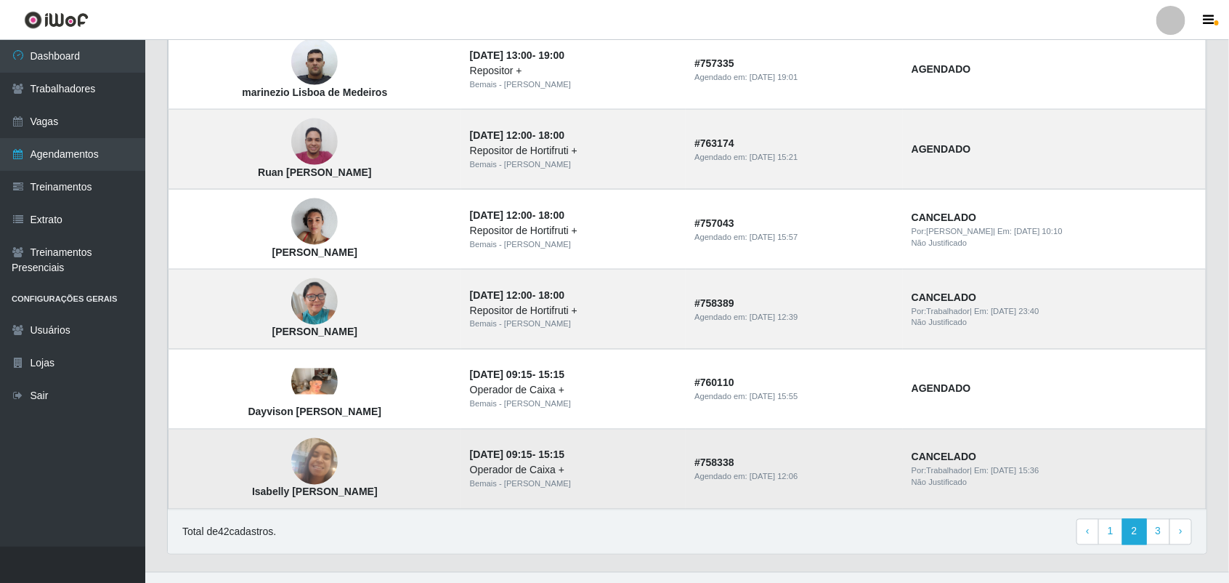
click at [336, 471] on img at bounding box center [314, 462] width 46 height 83
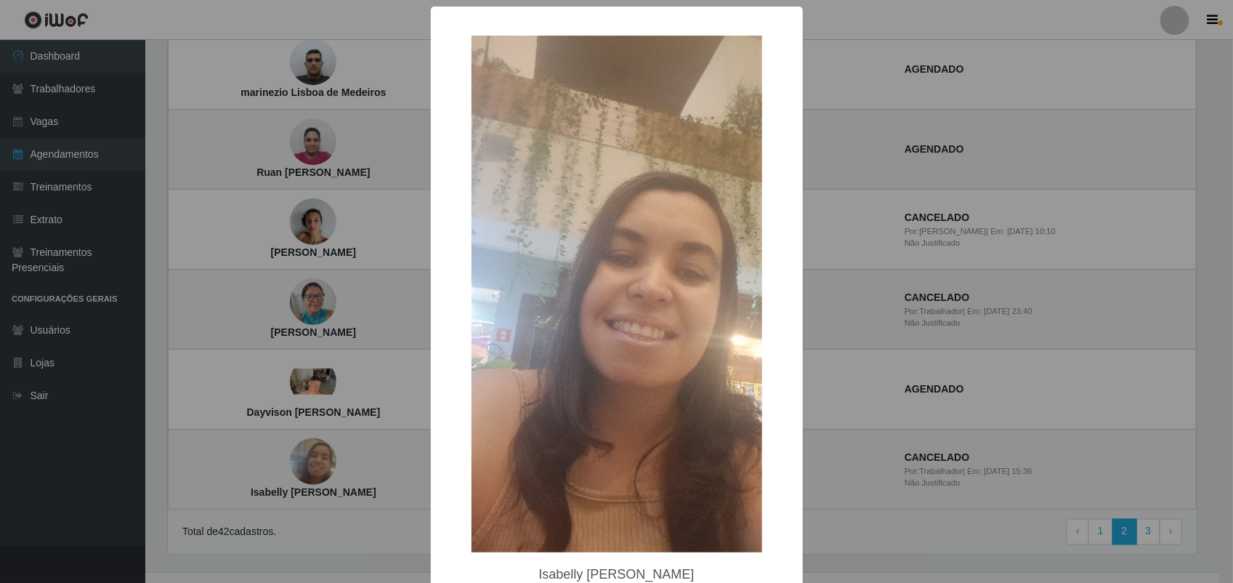
click at [320, 411] on div "× Isabelly Maria dos Santos Montenegro OK Cancel" at bounding box center [616, 291] width 1233 height 583
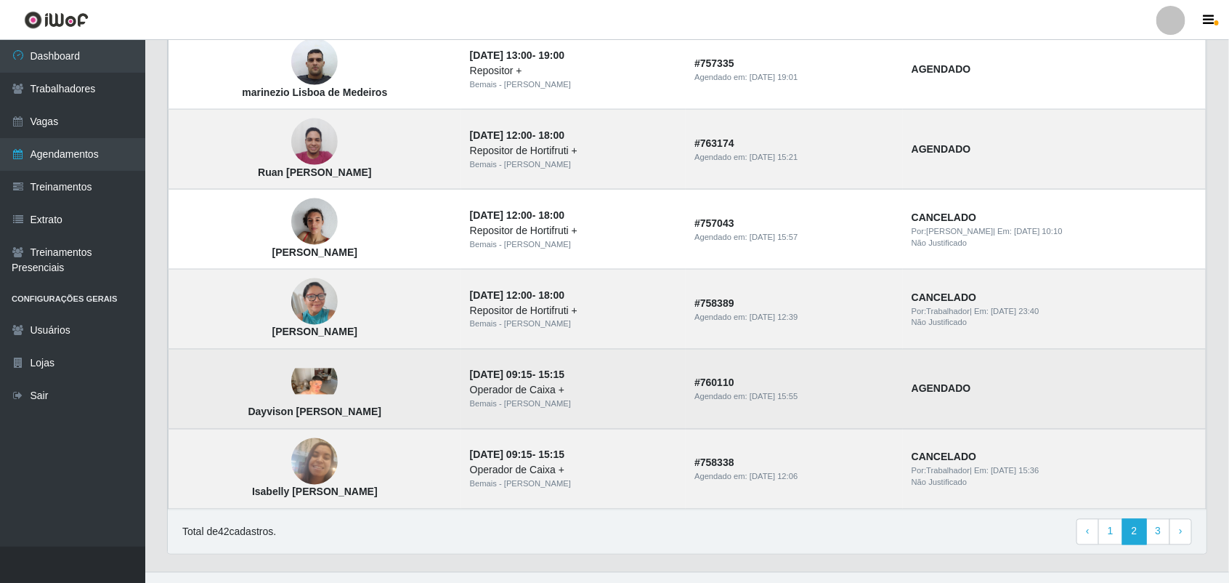
click at [314, 383] on img at bounding box center [314, 381] width 46 height 26
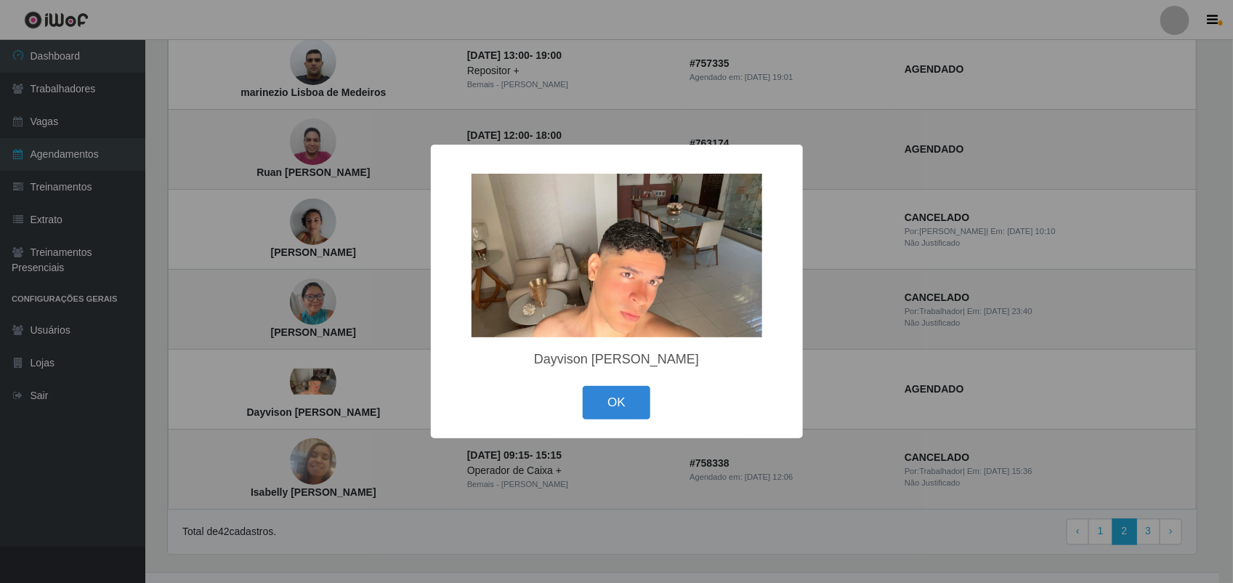
click at [313, 382] on div "× Dayvison Hudson Nascimento Rodrigues OK Cancel" at bounding box center [616, 291] width 1233 height 583
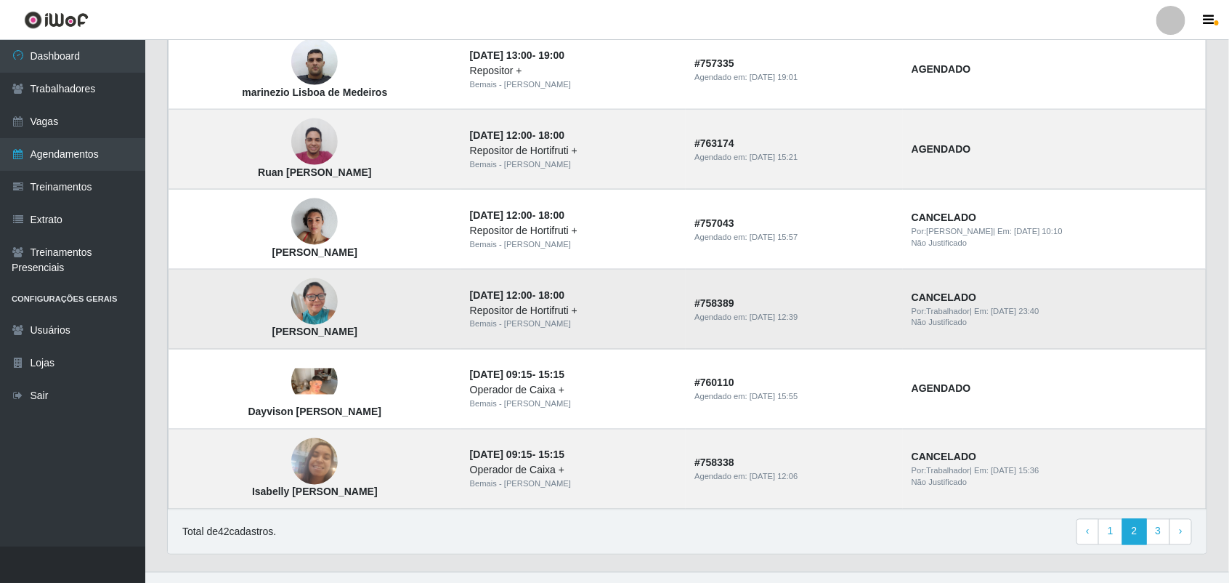
click at [305, 278] on td "Ana Verônica Santos Vieira" at bounding box center [315, 310] width 293 height 80
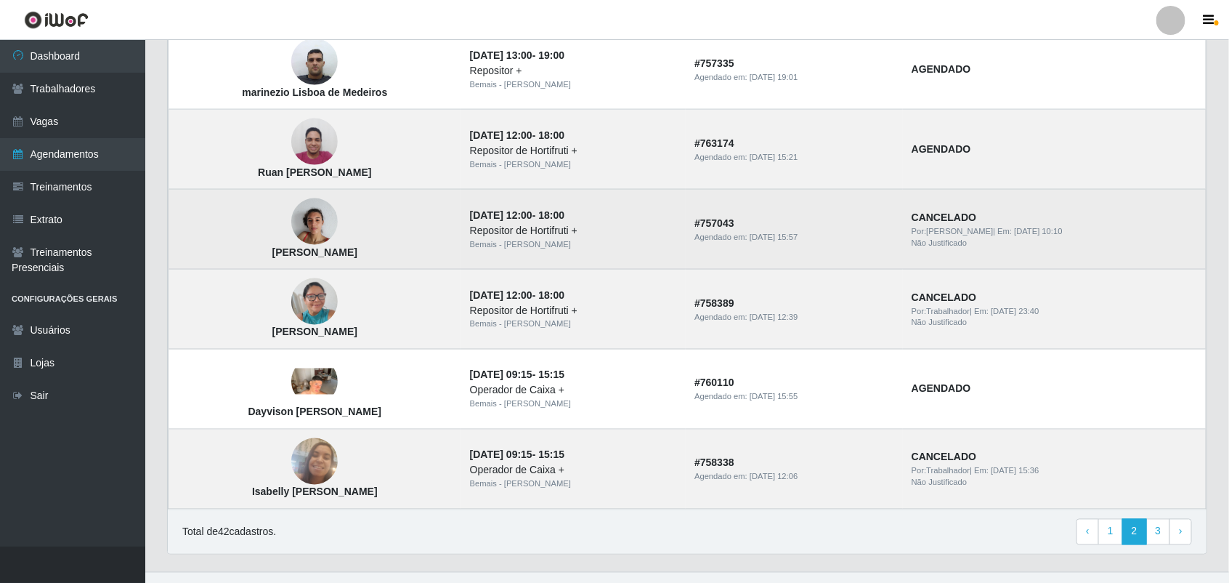
click at [336, 233] on img at bounding box center [314, 222] width 46 height 62
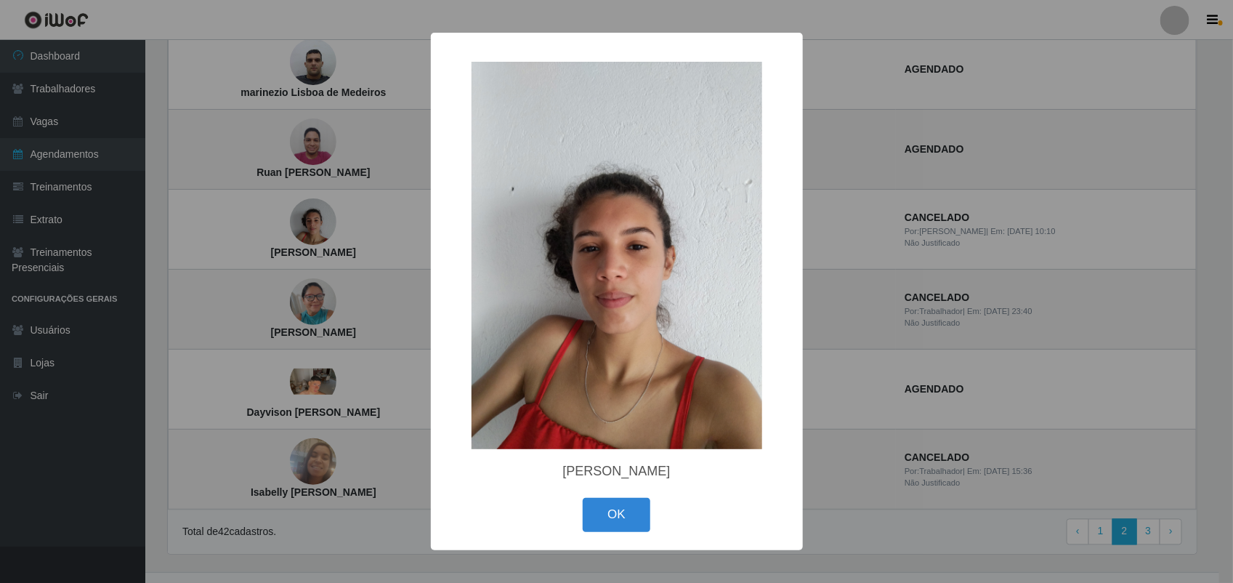
click at [332, 230] on div "× Bianca Rodrigues da Silva OK Cancel" at bounding box center [616, 291] width 1233 height 583
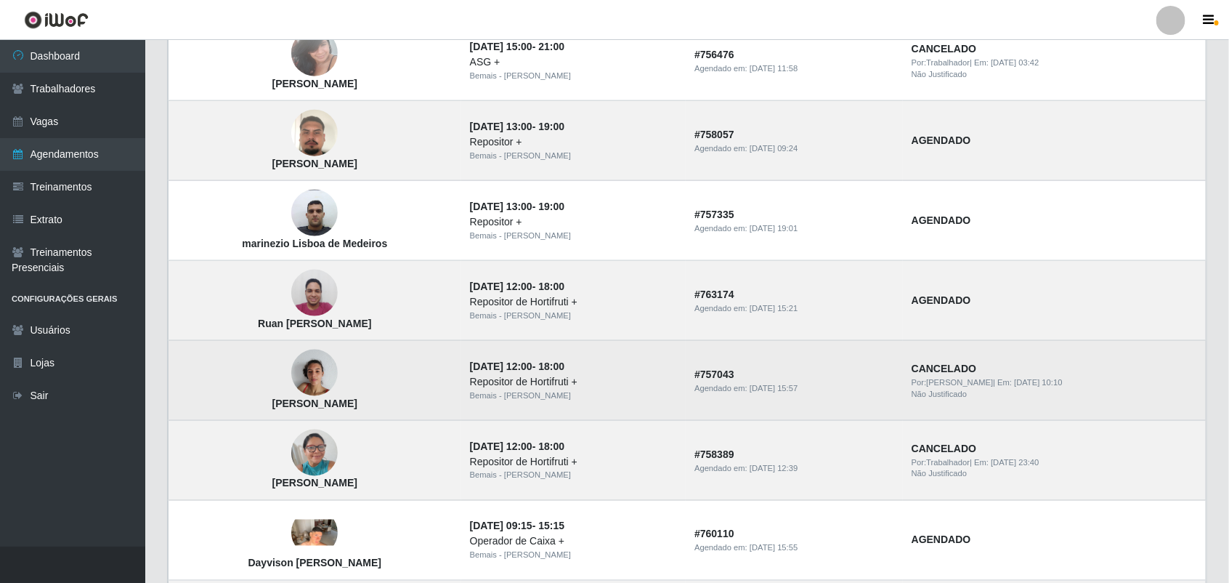
scroll to position [727, 0]
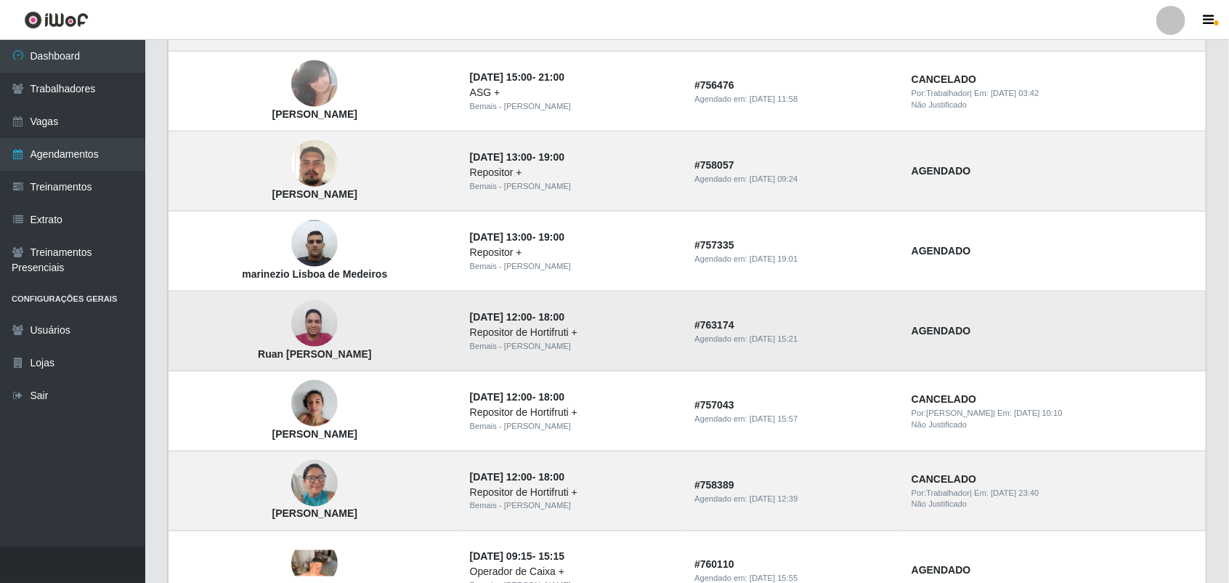
click at [335, 314] on img at bounding box center [314, 324] width 46 height 62
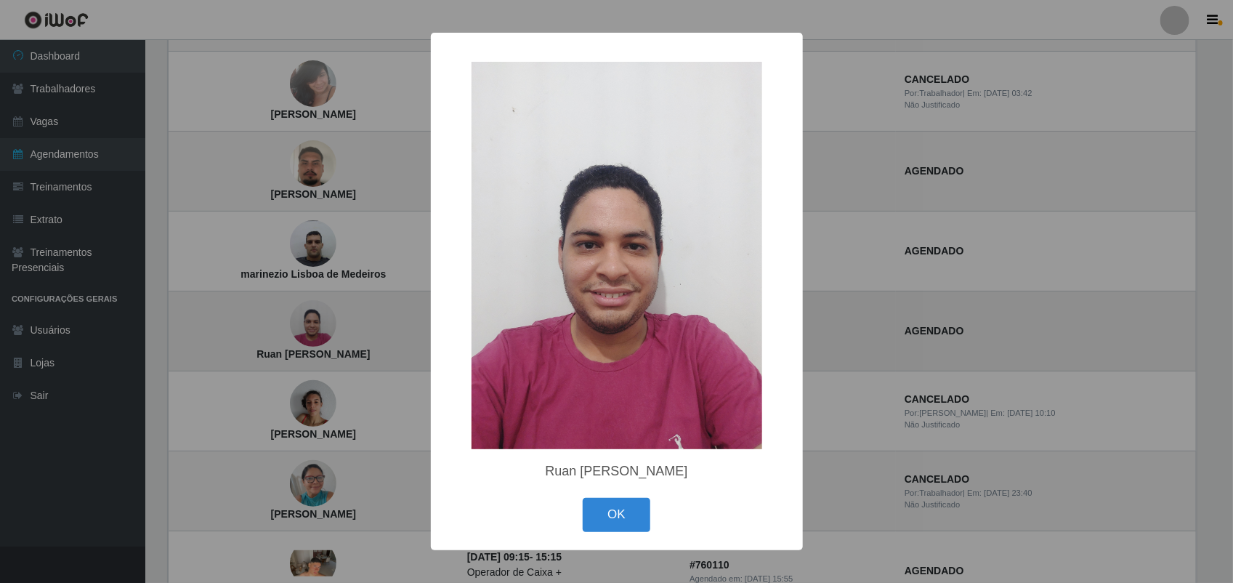
click at [335, 314] on div "× Ruan Carlos Romão da Luz OK Cancel" at bounding box center [616, 291] width 1233 height 583
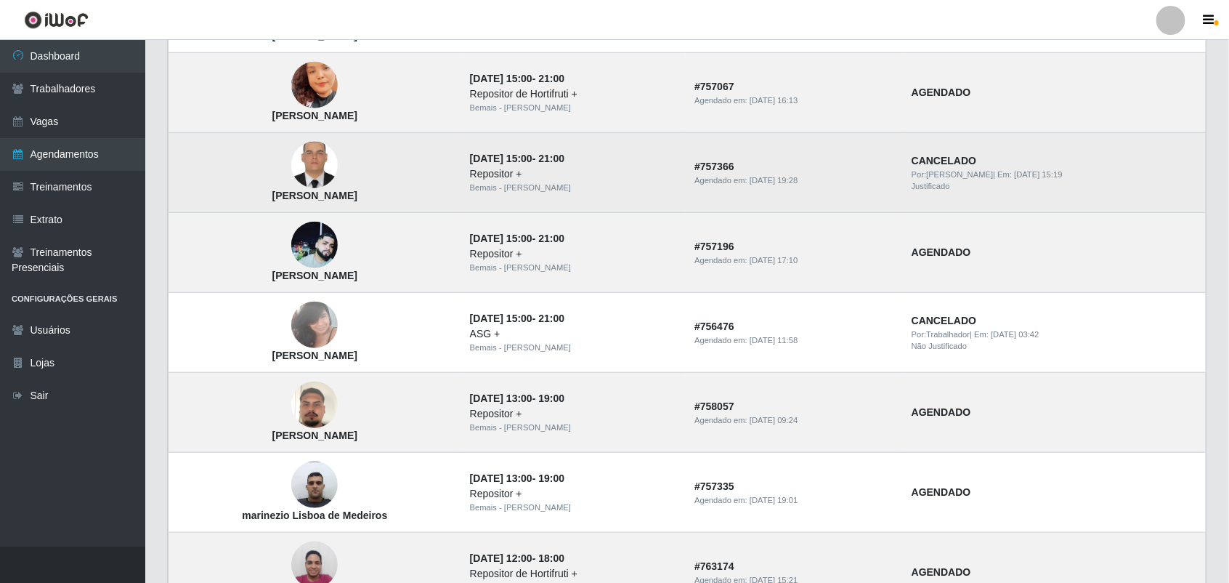
scroll to position [454, 0]
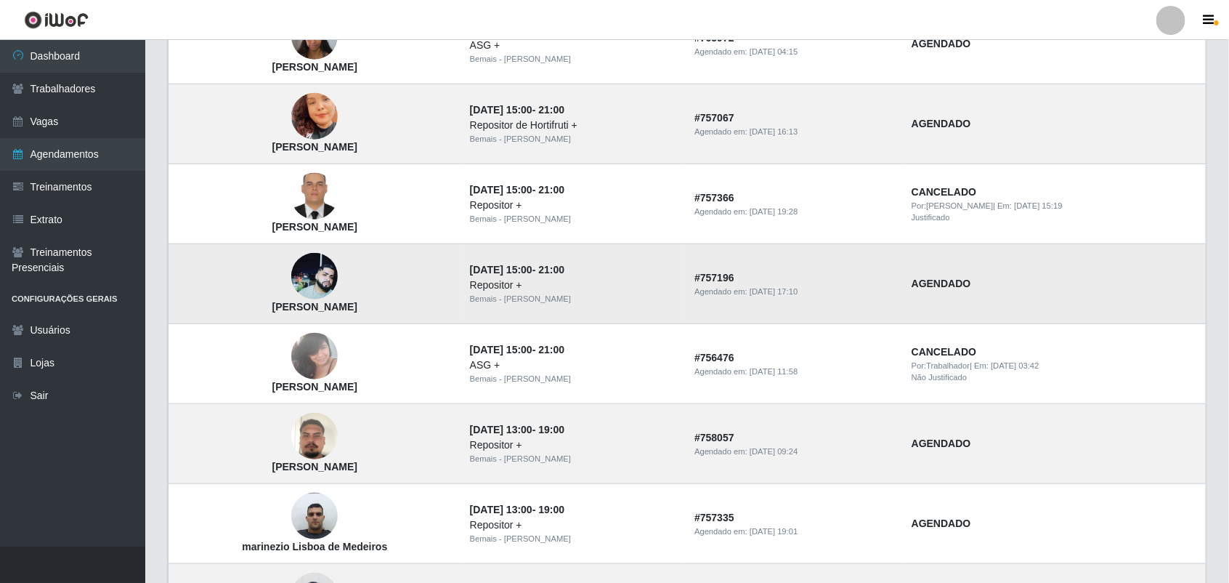
click at [328, 287] on img at bounding box center [314, 276] width 46 height 46
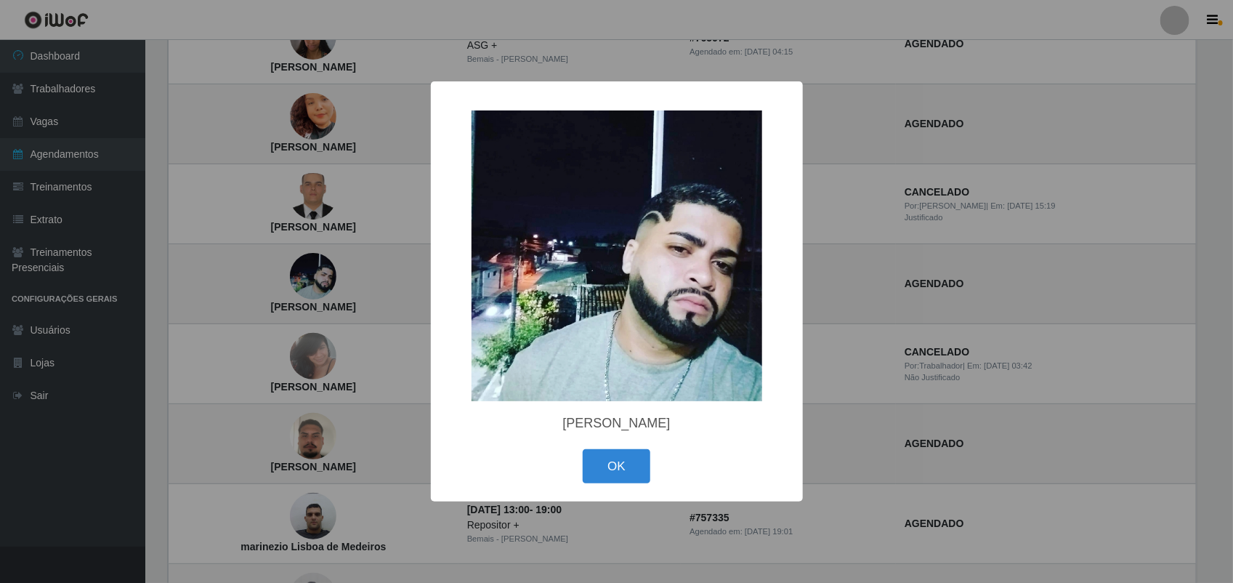
click at [328, 288] on div "× Severino Tavares ferreira junior OK Cancel" at bounding box center [616, 291] width 1233 height 583
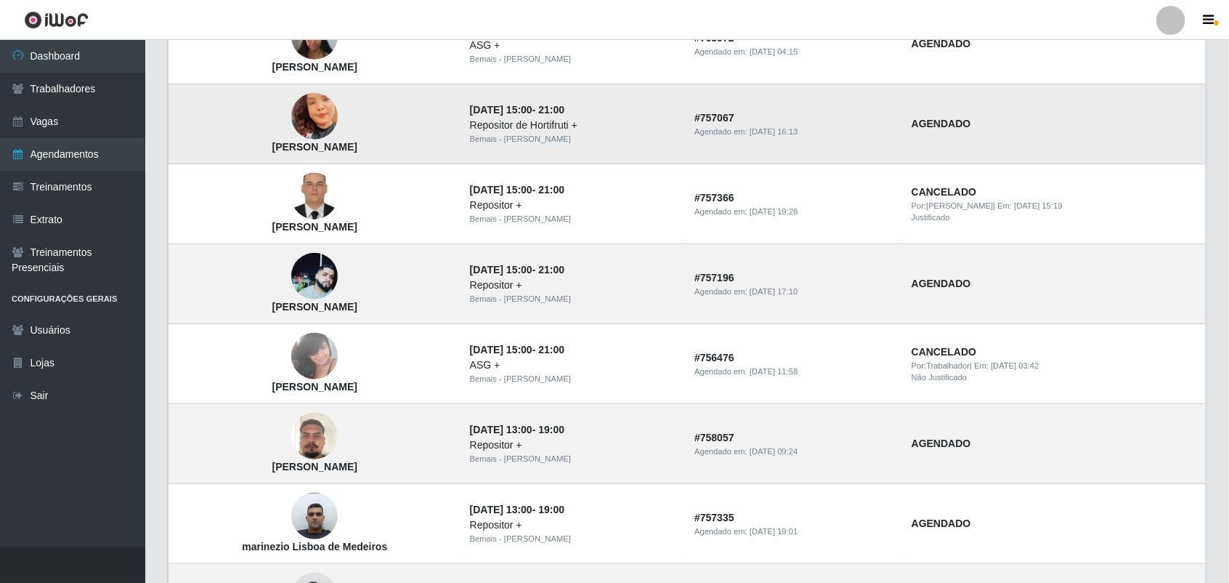
click at [325, 117] on img at bounding box center [314, 116] width 46 height 58
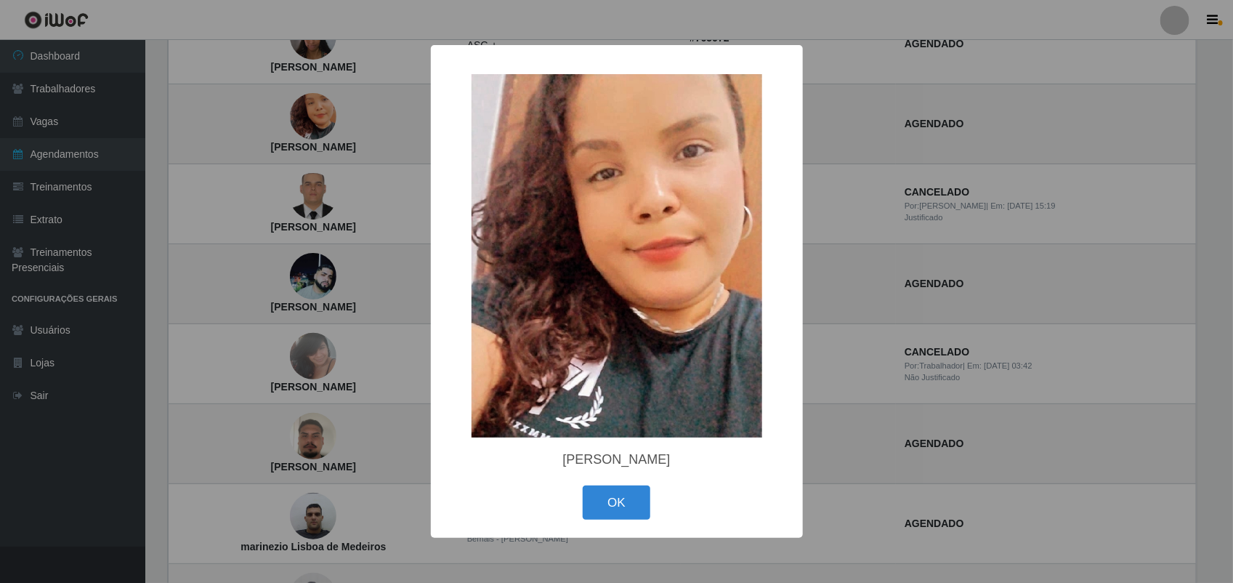
click at [317, 124] on div "× YARA PRISCILA SILVA OK Cancel" at bounding box center [616, 291] width 1233 height 583
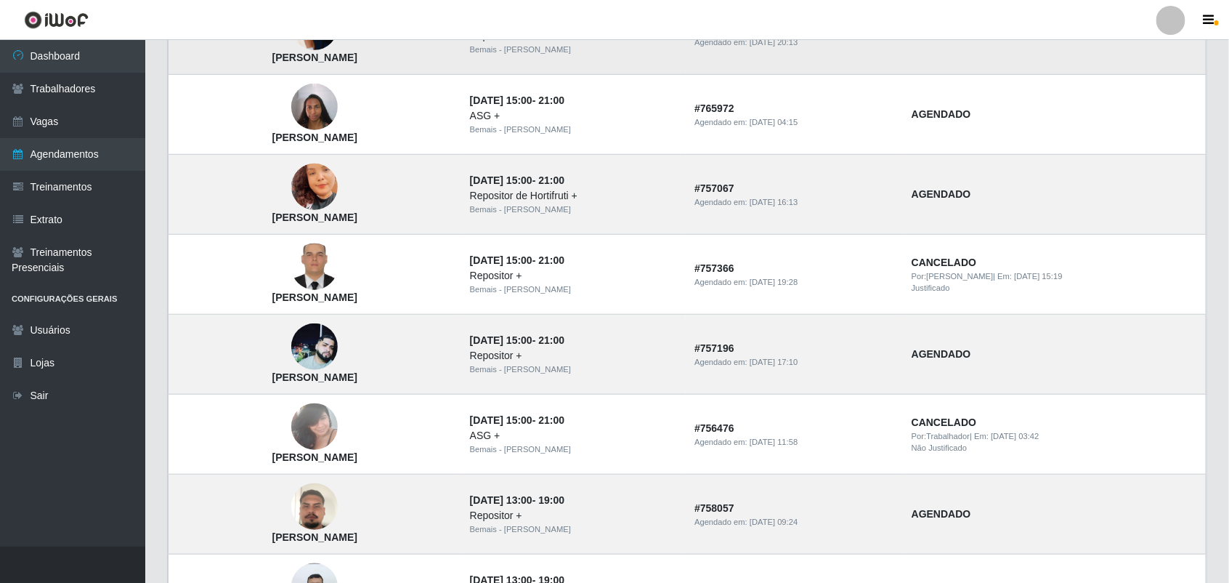
scroll to position [272, 0]
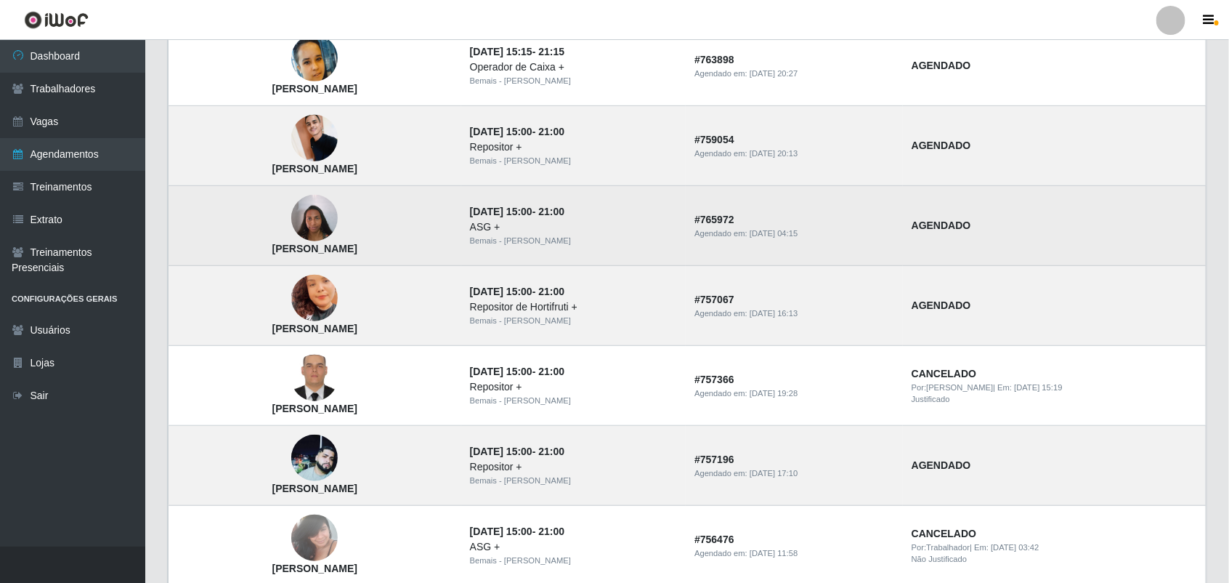
click at [328, 209] on img at bounding box center [314, 218] width 46 height 62
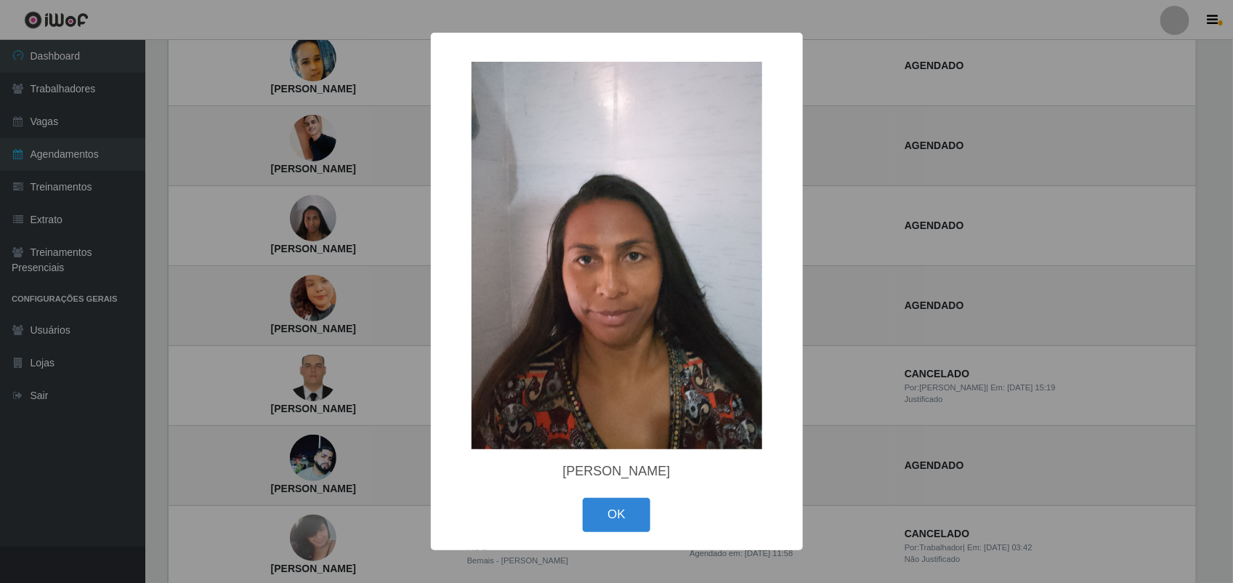
click at [329, 209] on div "× Sandra Maria Silva de Holanda OK Cancel" at bounding box center [616, 291] width 1233 height 583
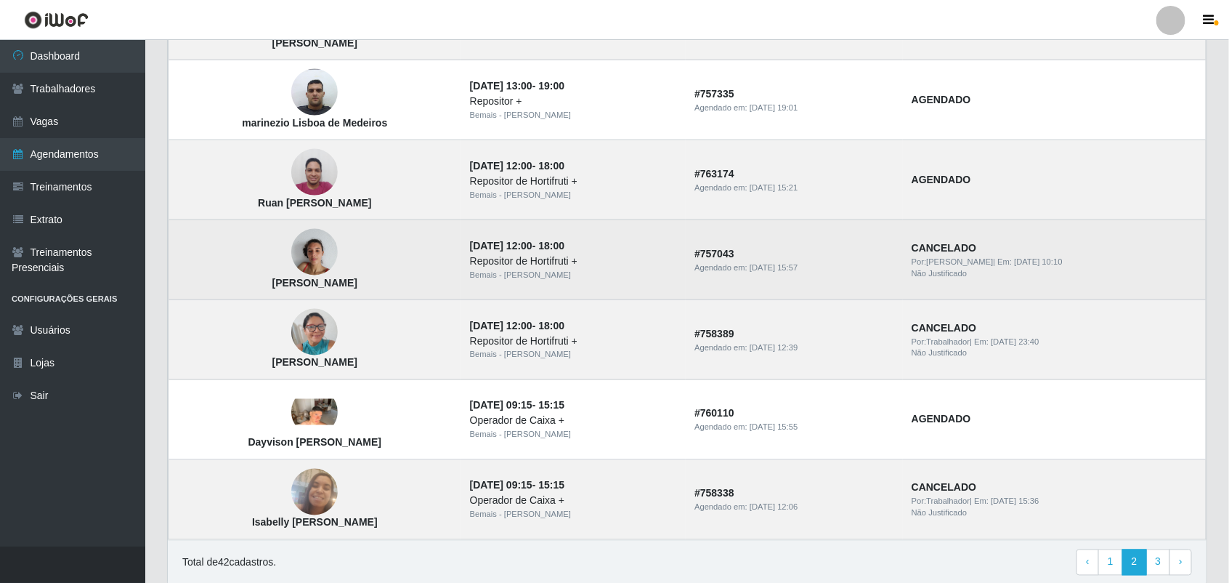
scroll to position [937, 0]
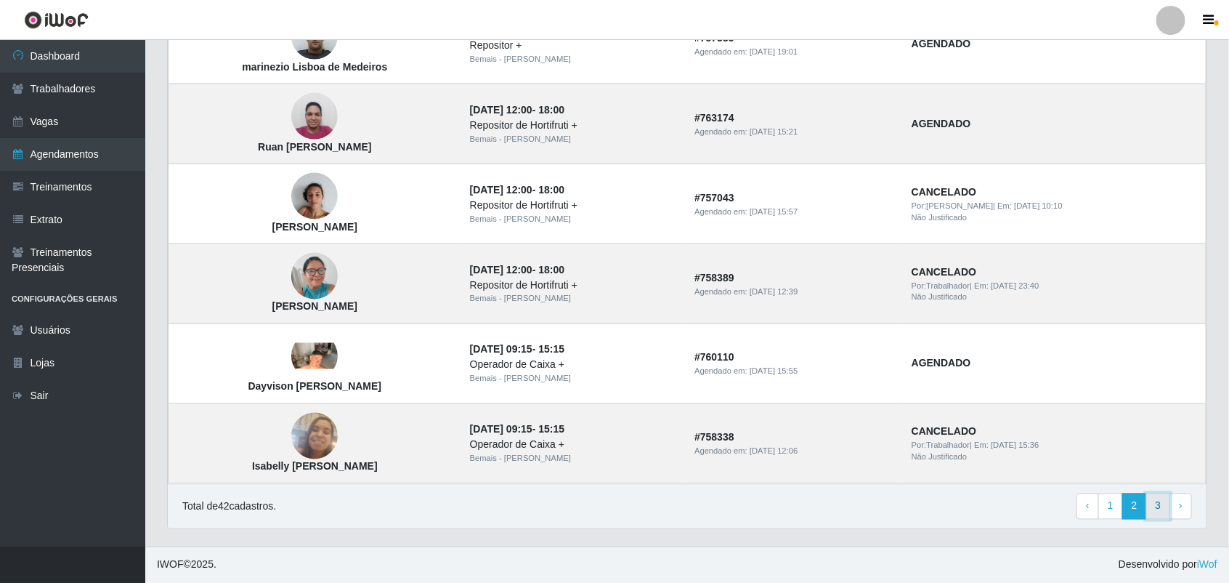
click at [1162, 514] on link "3" at bounding box center [1158, 506] width 25 height 26
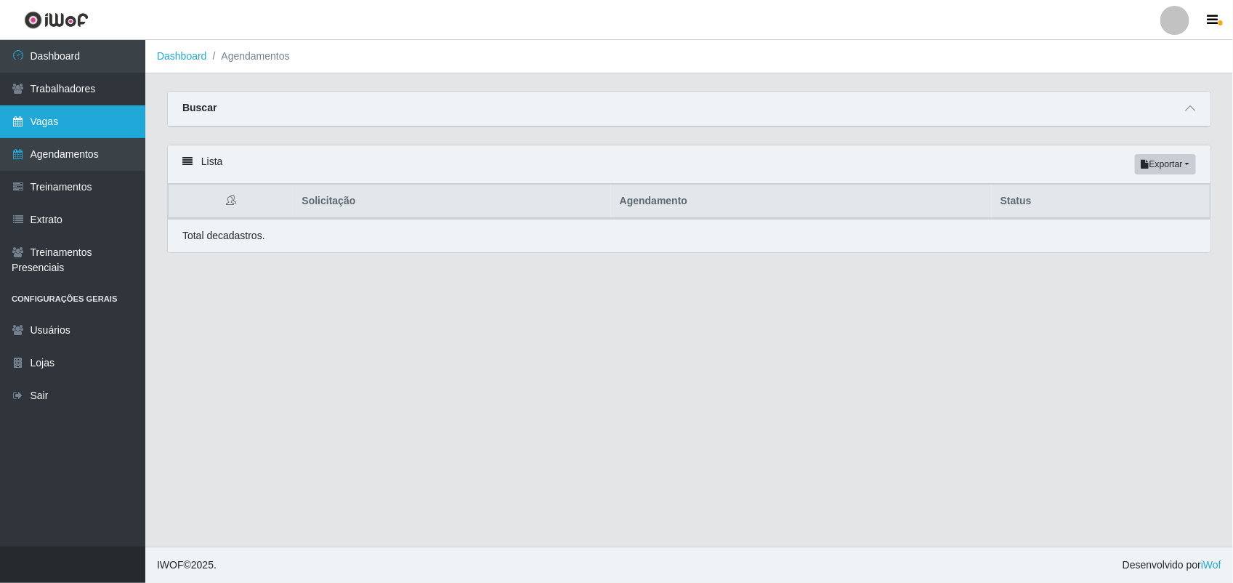
click at [65, 118] on link "Vagas" at bounding box center [72, 121] width 145 height 33
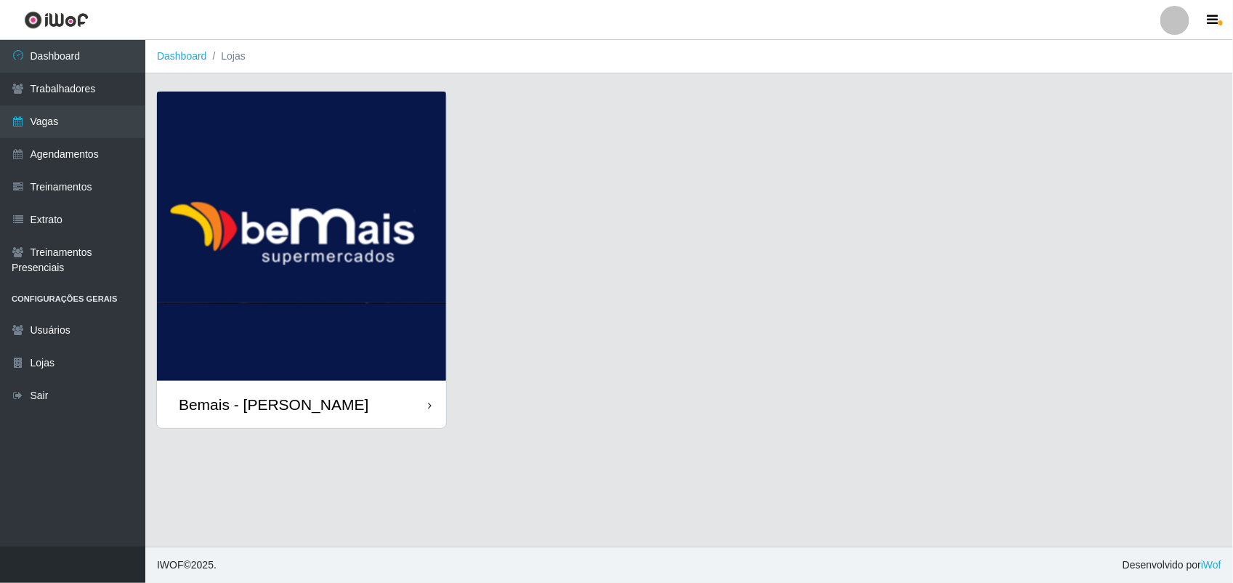
drag, startPoint x: 291, startPoint y: 300, endPoint x: 280, endPoint y: 294, distance: 11.7
click at [288, 299] on img at bounding box center [301, 236] width 289 height 289
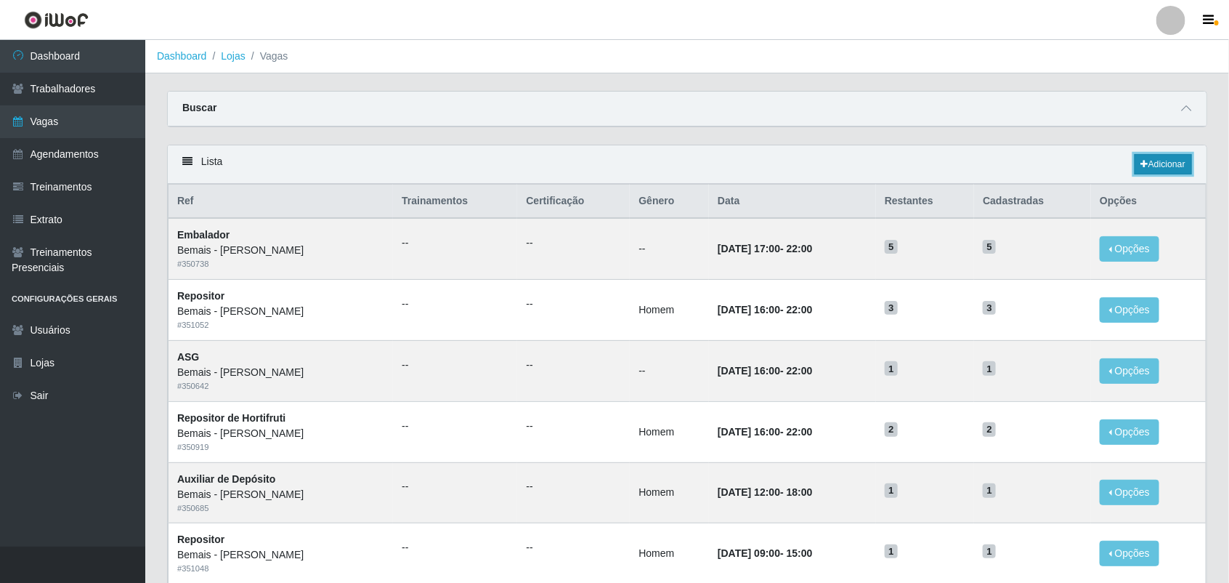
click at [1182, 165] on link "Adicionar" at bounding box center [1163, 164] width 57 height 20
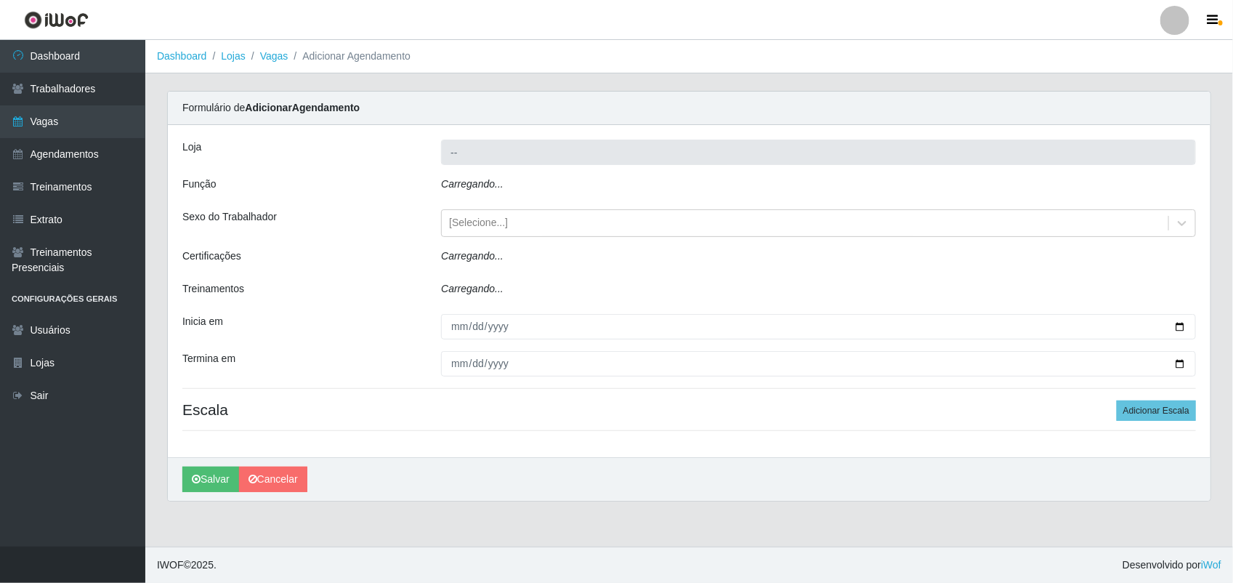
type input "Bemais - [PERSON_NAME]"
drag, startPoint x: 698, startPoint y: 94, endPoint x: 135, endPoint y: 40, distance: 565.7
click at [135, 40] on div "Dashboard Trabalhadores Vagas Agendamentos Treinamentos Extrato Treinamentos Pr…" at bounding box center [616, 293] width 1233 height 506
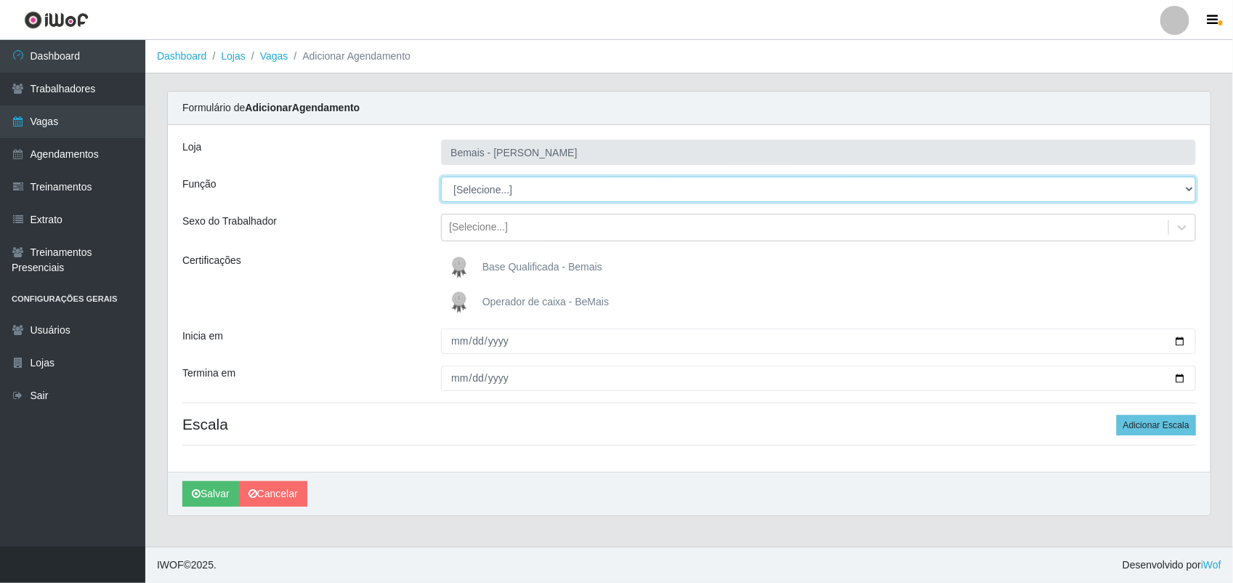
click at [507, 180] on select "[Selecione...] ASG ASG + ASG ++ Auxiliar de Depósito Auxiliar de Depósito + Aux…" at bounding box center [818, 189] width 755 height 25
select select "82"
click at [441, 177] on select "[Selecione...] ASG ASG + ASG ++ Auxiliar de Depósito Auxiliar de Depósito + Aux…" at bounding box center [818, 189] width 755 height 25
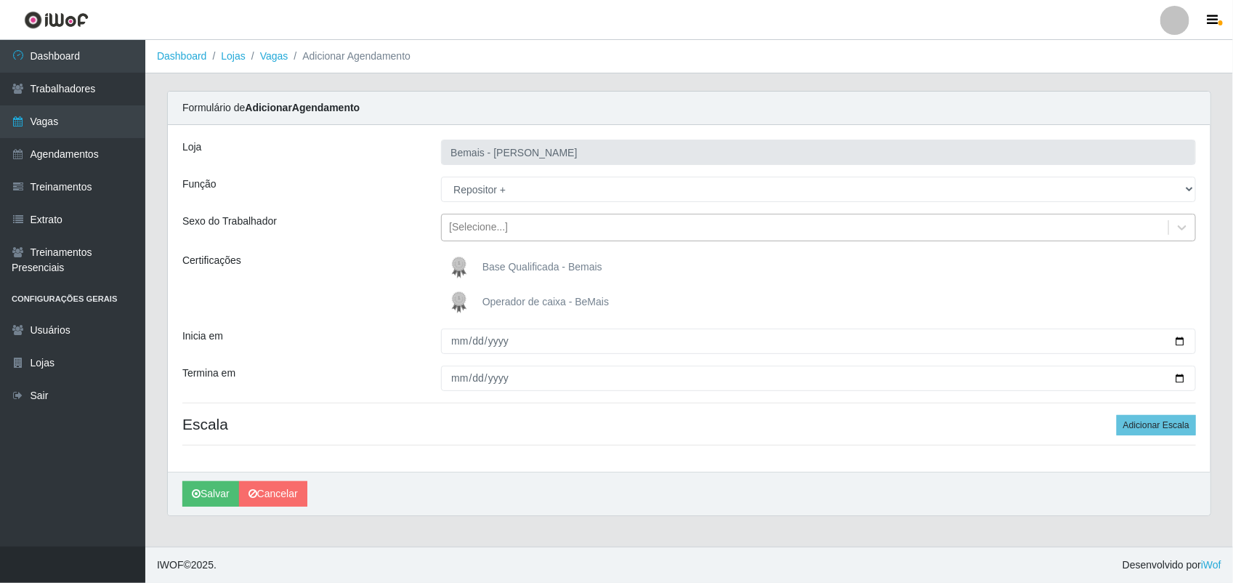
click at [490, 216] on div "[Selecione...]" at bounding box center [805, 228] width 727 height 24
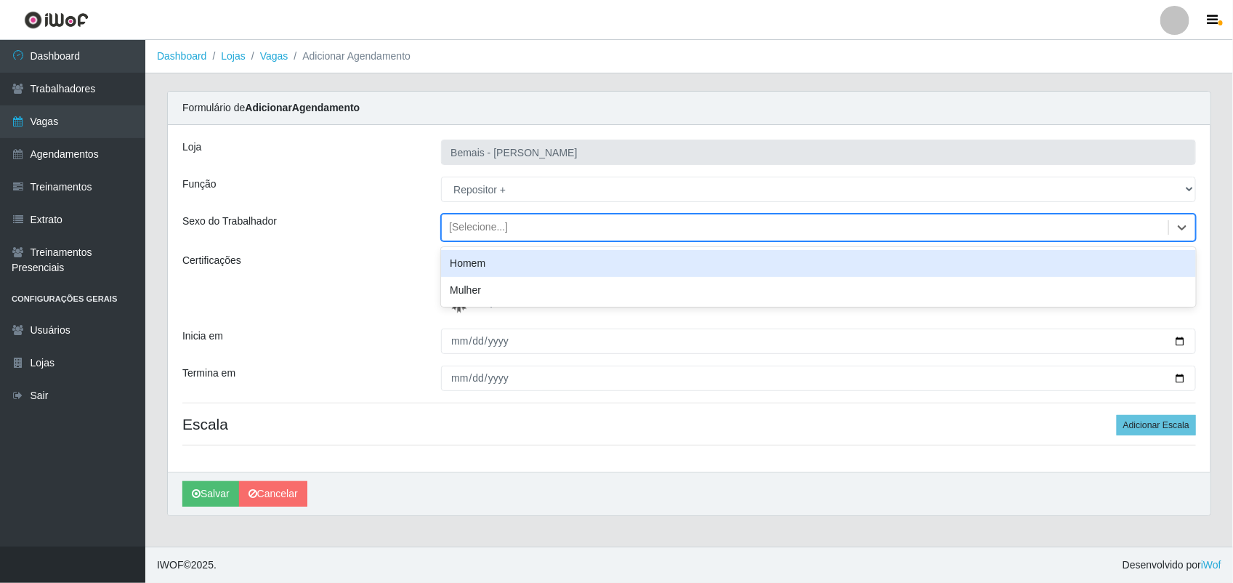
click at [503, 267] on div "Homem" at bounding box center [818, 263] width 755 height 27
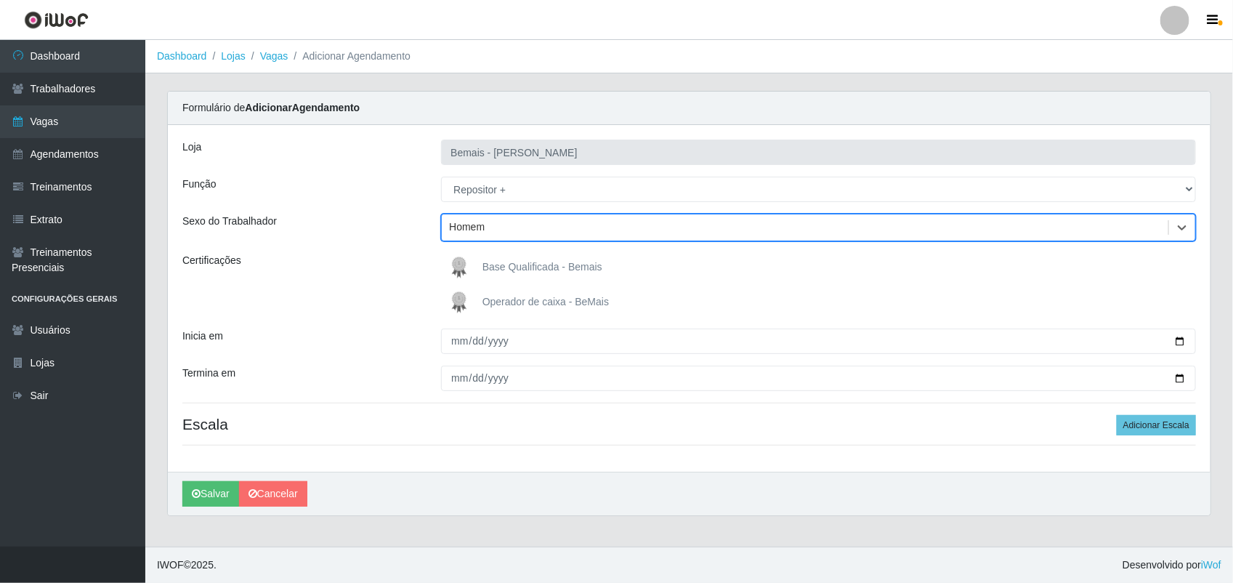
click at [476, 269] on img at bounding box center [462, 267] width 35 height 29
click at [0, 0] on input "Base Qualificada - Bemais" at bounding box center [0, 0] width 0 height 0
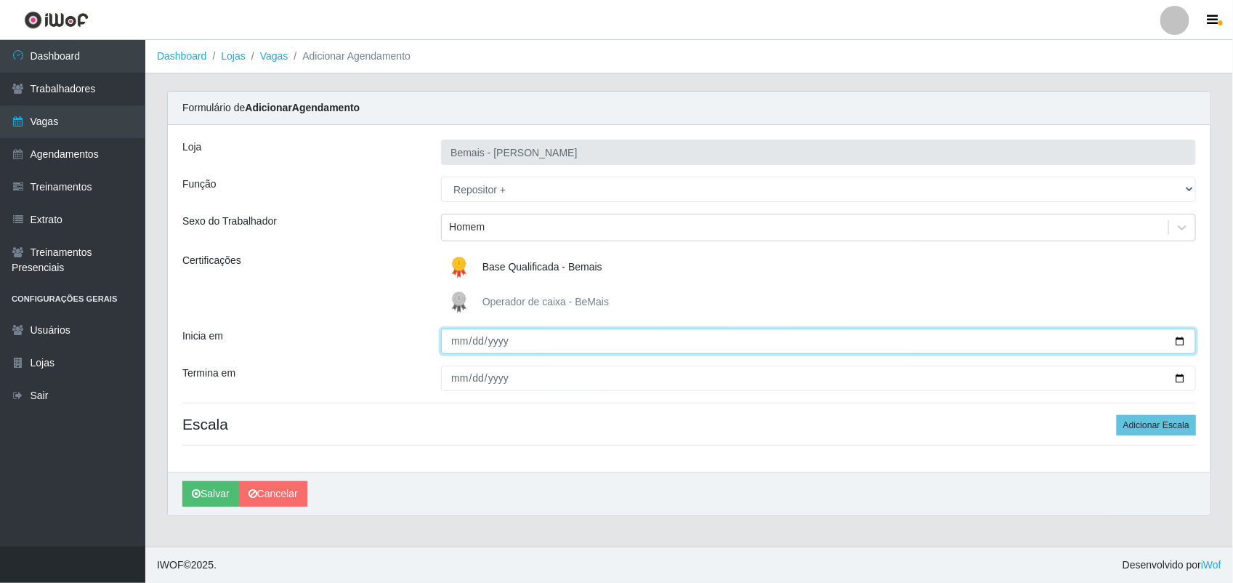
click at [455, 343] on input "Inicia em" at bounding box center [818, 340] width 755 height 25
type input "[DATE]"
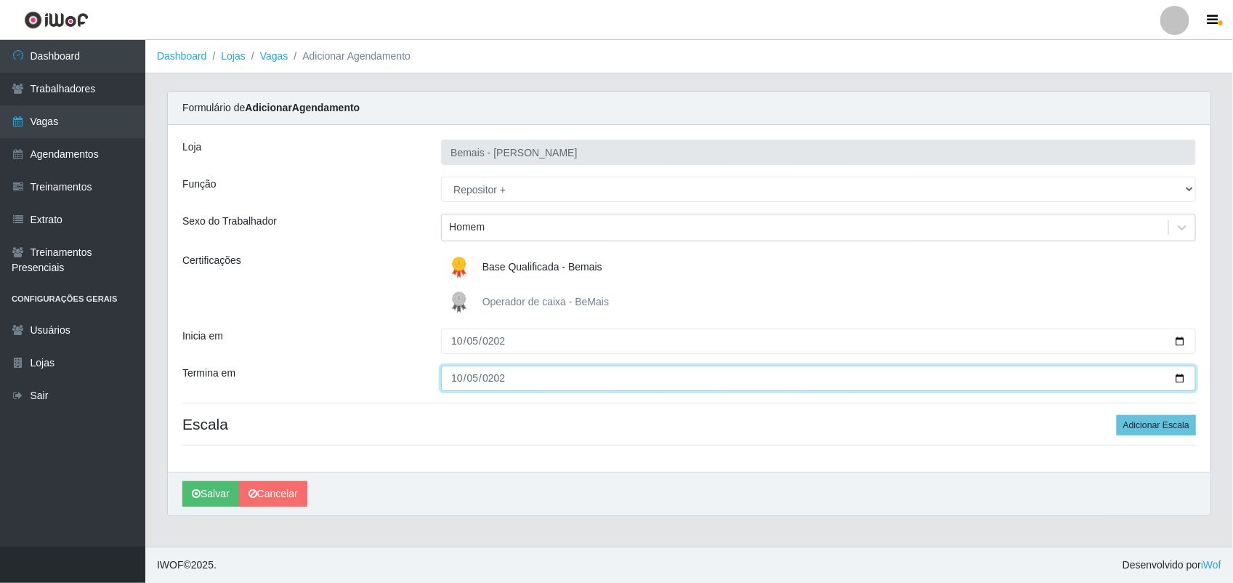
type input "[DATE]"
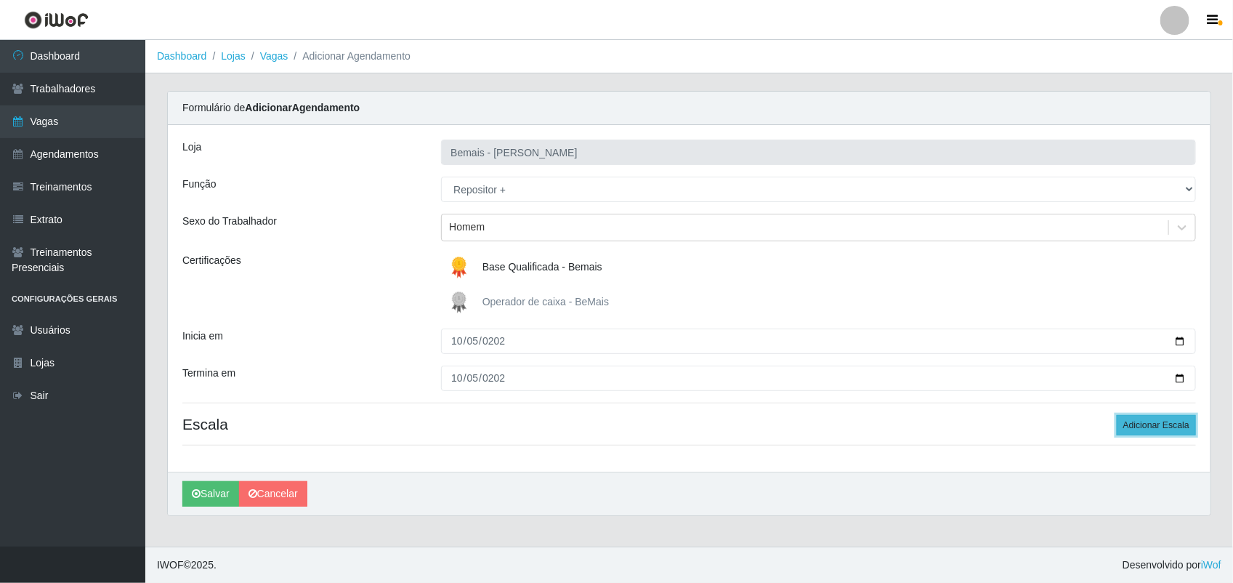
click at [1184, 426] on button "Adicionar Escala" at bounding box center [1156, 425] width 79 height 20
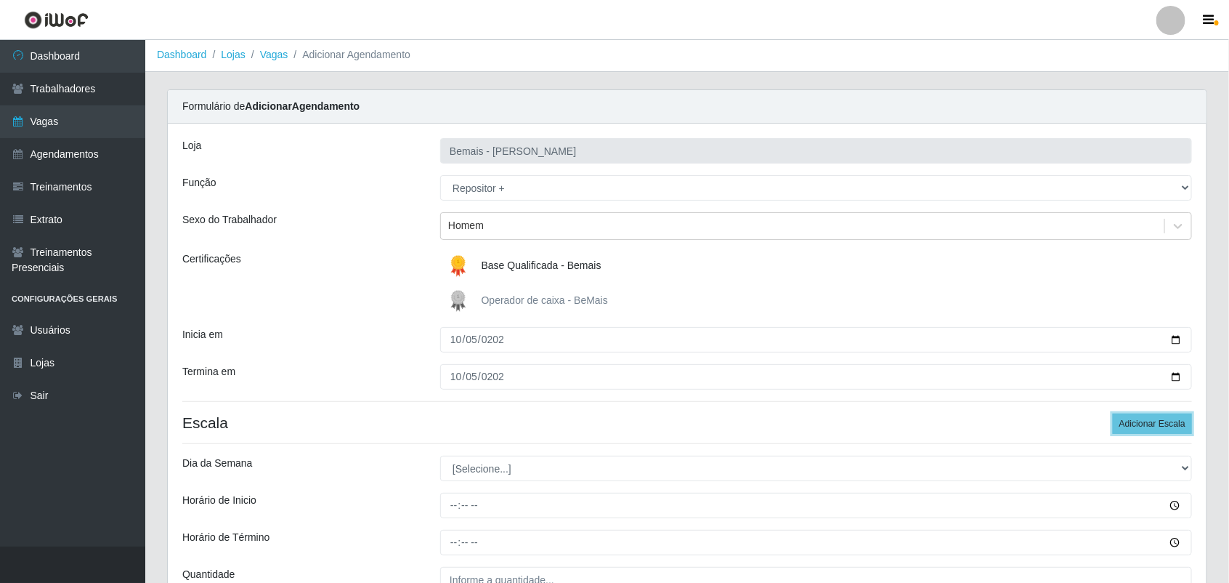
scroll to position [91, 0]
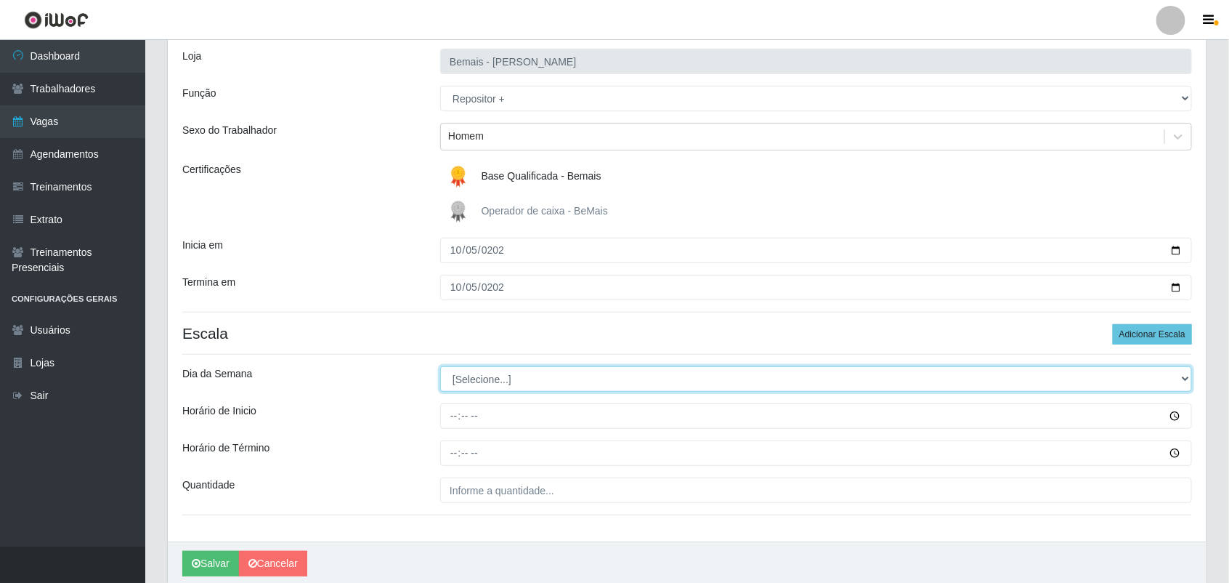
click at [507, 383] on select "[Selecione...] Segunda Terça Quarta Quinta Sexta Sábado Domingo" at bounding box center [816, 378] width 752 height 25
select select "0"
click at [440, 367] on select "[Selecione...] Segunda Terça Quarta Quinta Sexta Sábado Domingo" at bounding box center [816, 378] width 752 height 25
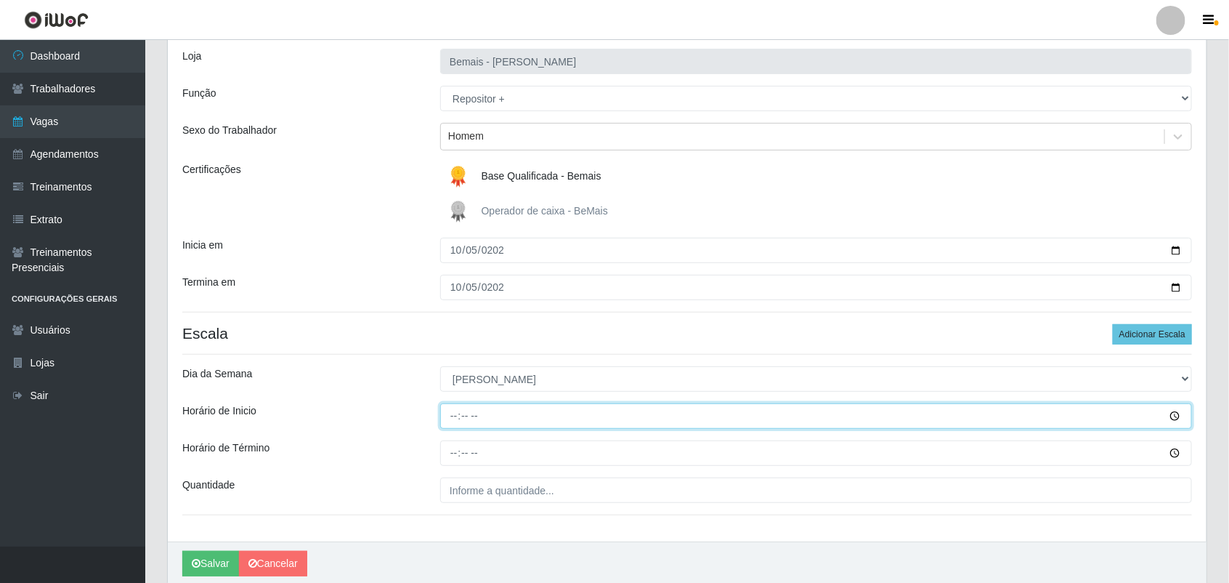
click at [455, 421] on input "Horário de Inicio" at bounding box center [816, 415] width 752 height 25
type input "15:00"
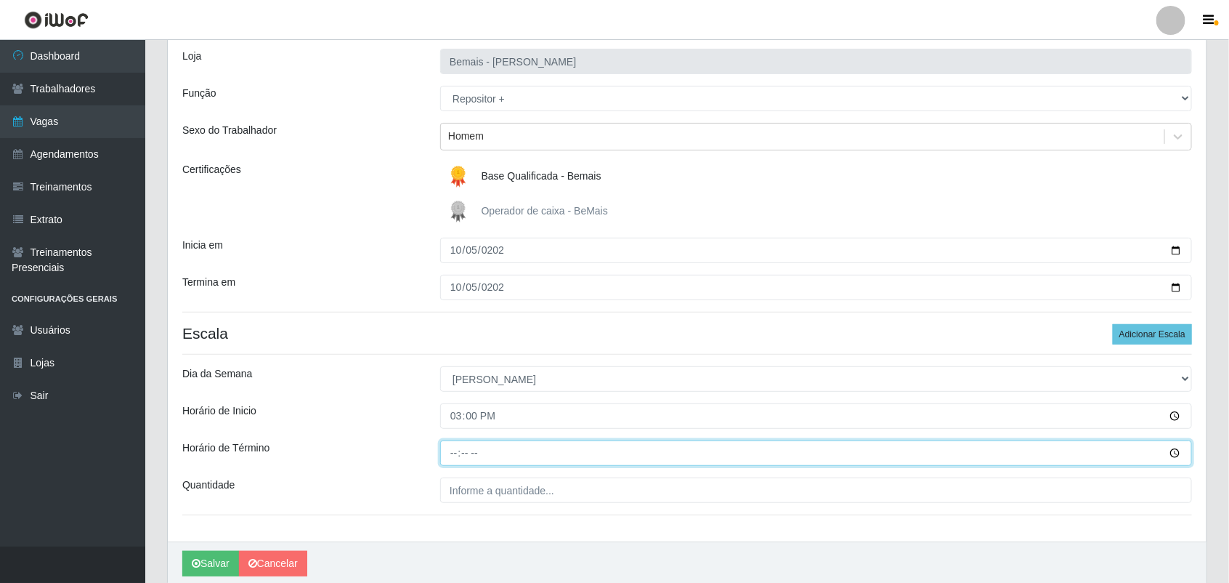
type input "21:00"
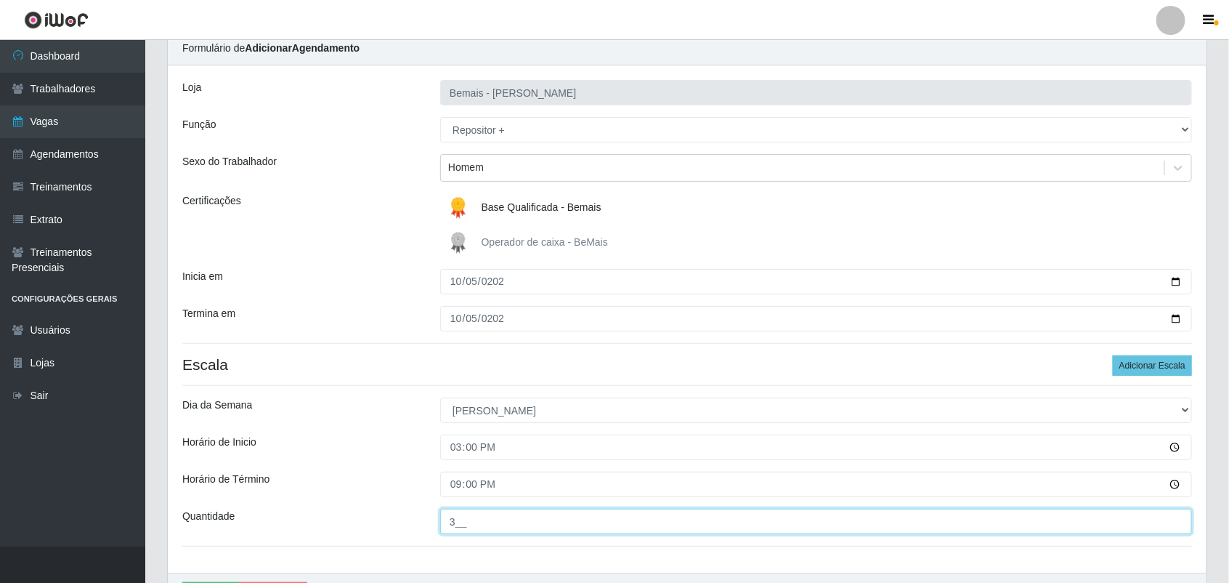
scroll to position [149, 0]
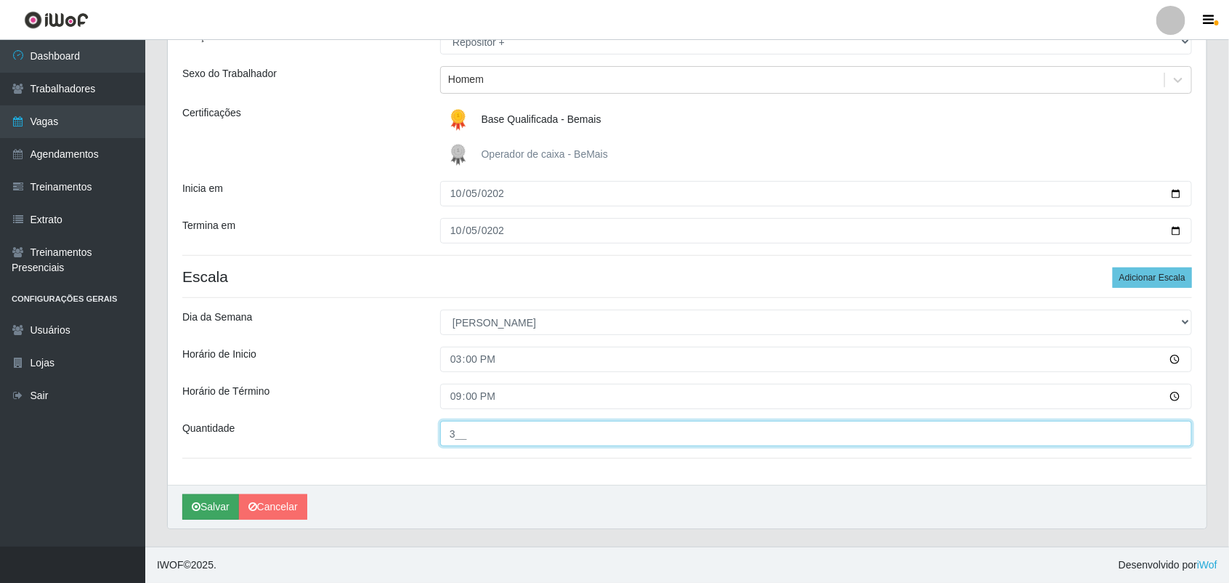
type input "3__"
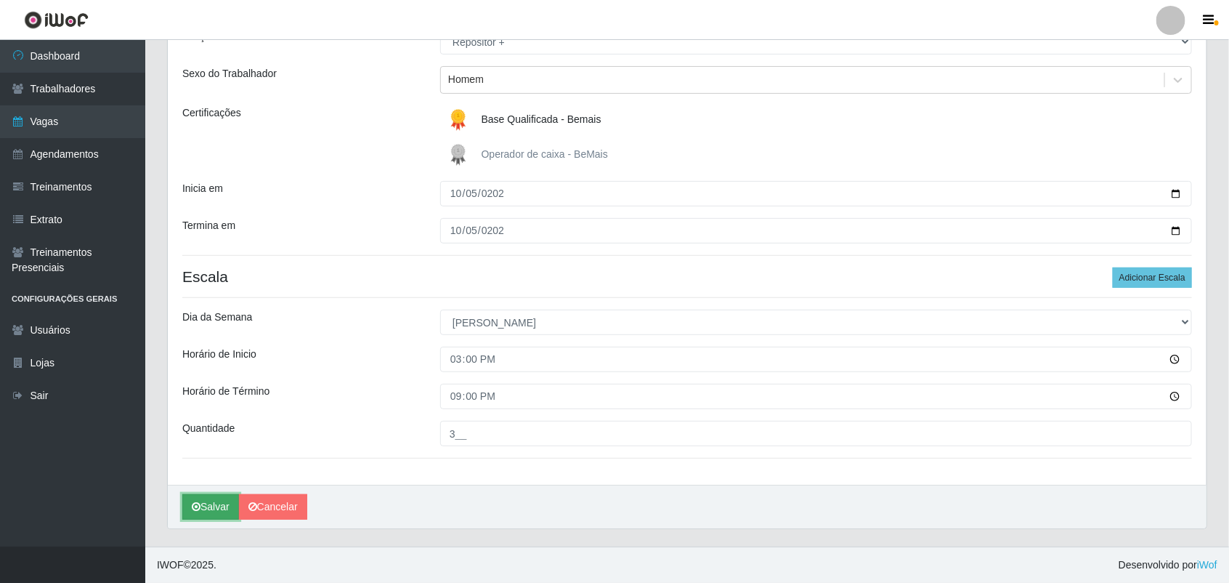
click at [205, 502] on button "Salvar" at bounding box center [210, 506] width 57 height 25
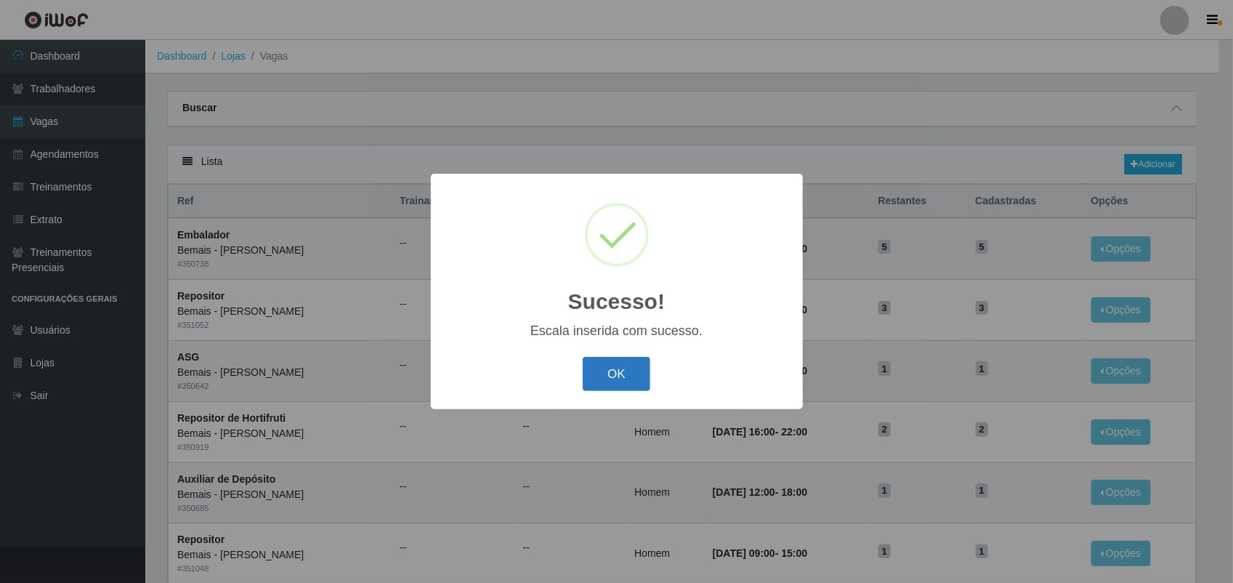
click at [609, 389] on button "OK" at bounding box center [617, 374] width 68 height 34
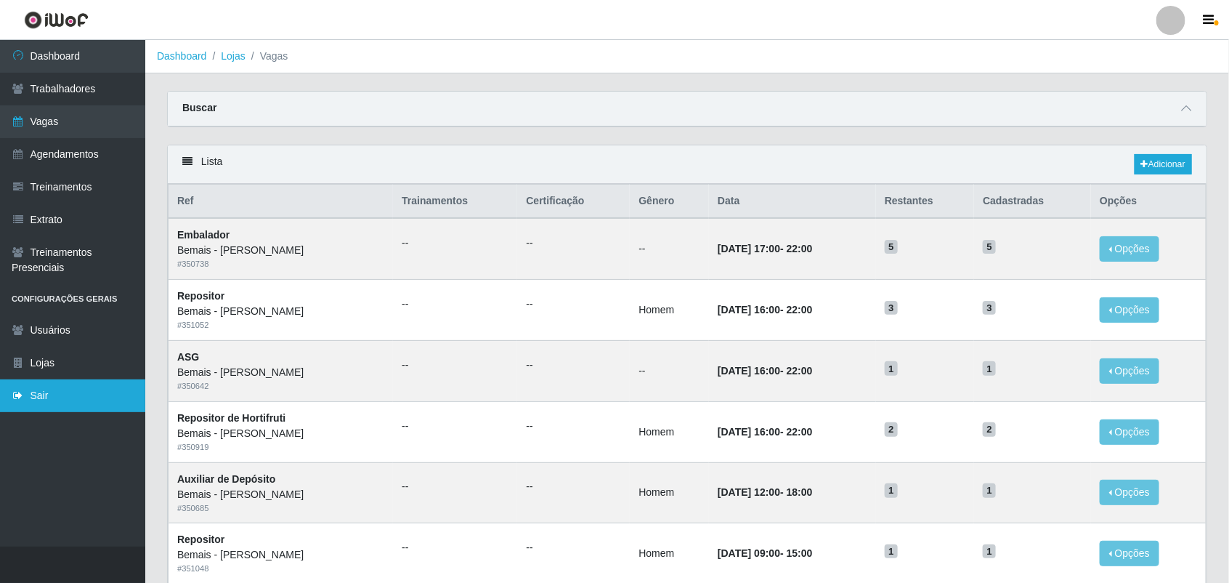
click at [51, 390] on link "Sair" at bounding box center [72, 395] width 145 height 33
